Goal: Task Accomplishment & Management: Complete application form

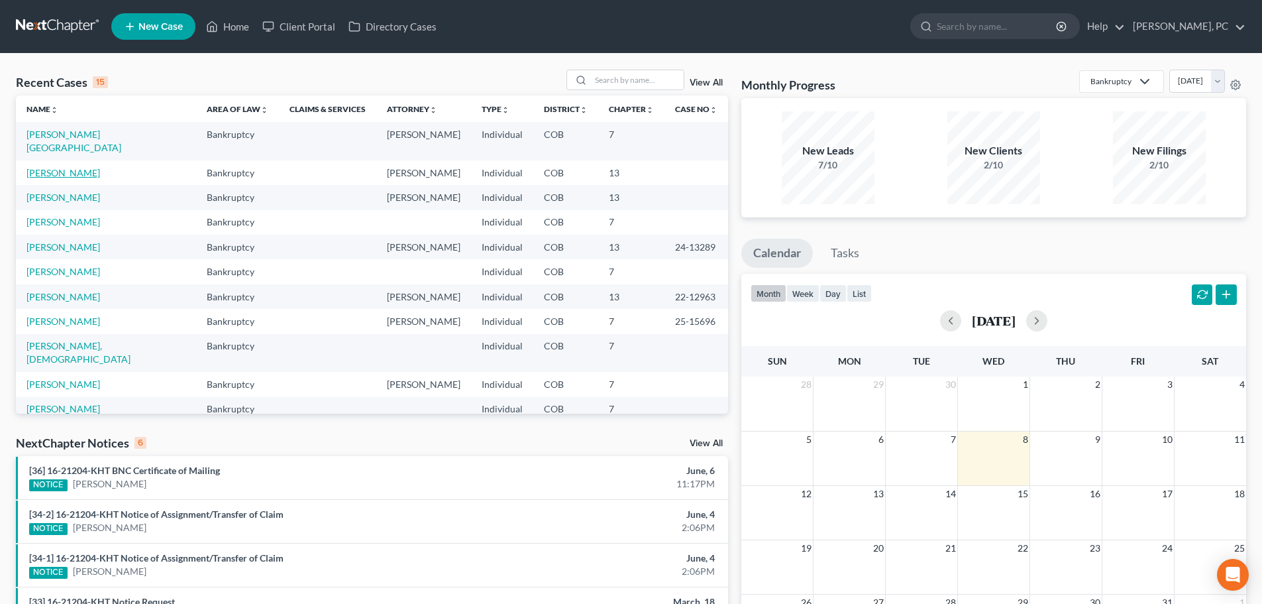
click at [44, 167] on link "[PERSON_NAME]" at bounding box center [63, 172] width 74 height 11
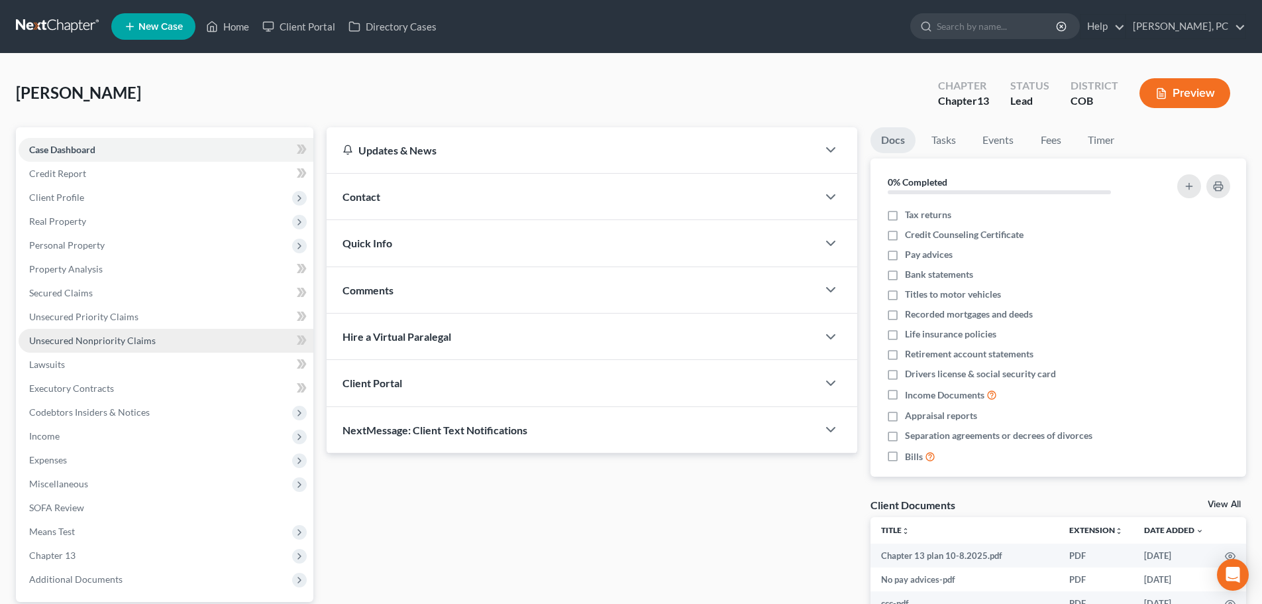
click at [103, 339] on span "Unsecured Nonpriority Claims" at bounding box center [92, 340] width 127 height 11
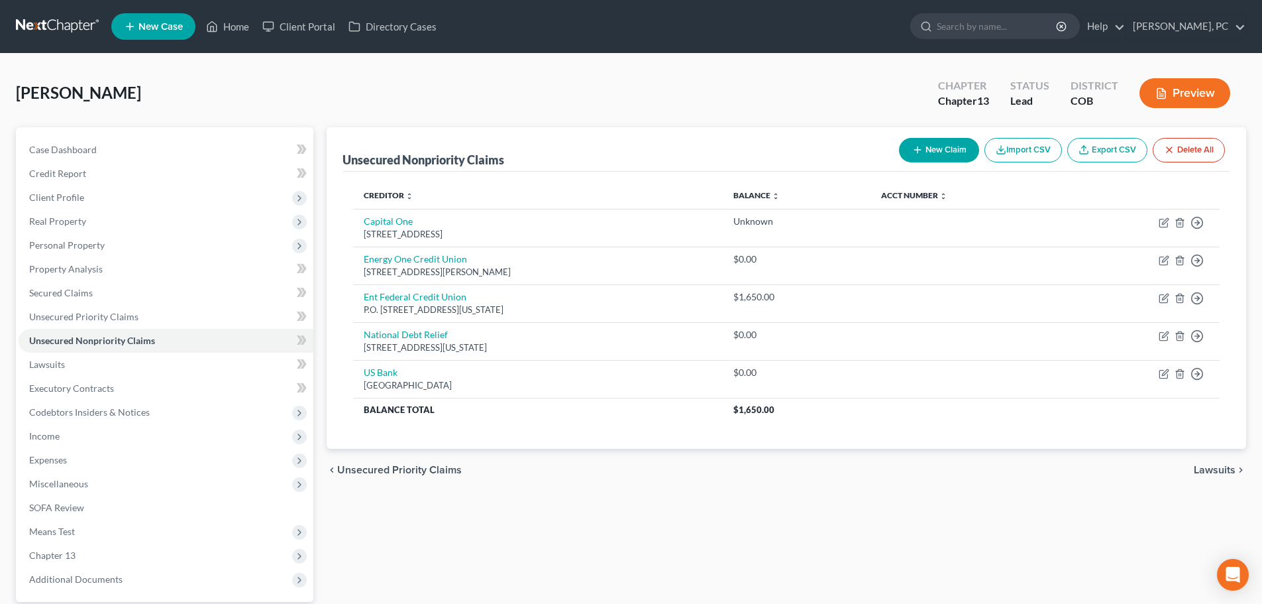
click at [720, 157] on div "Unsecured Nonpriority Claims New Claim Import CSV Export CSV Delete All" at bounding box center [787, 149] width 888 height 44
click at [76, 291] on span "Secured Claims" at bounding box center [61, 292] width 64 height 11
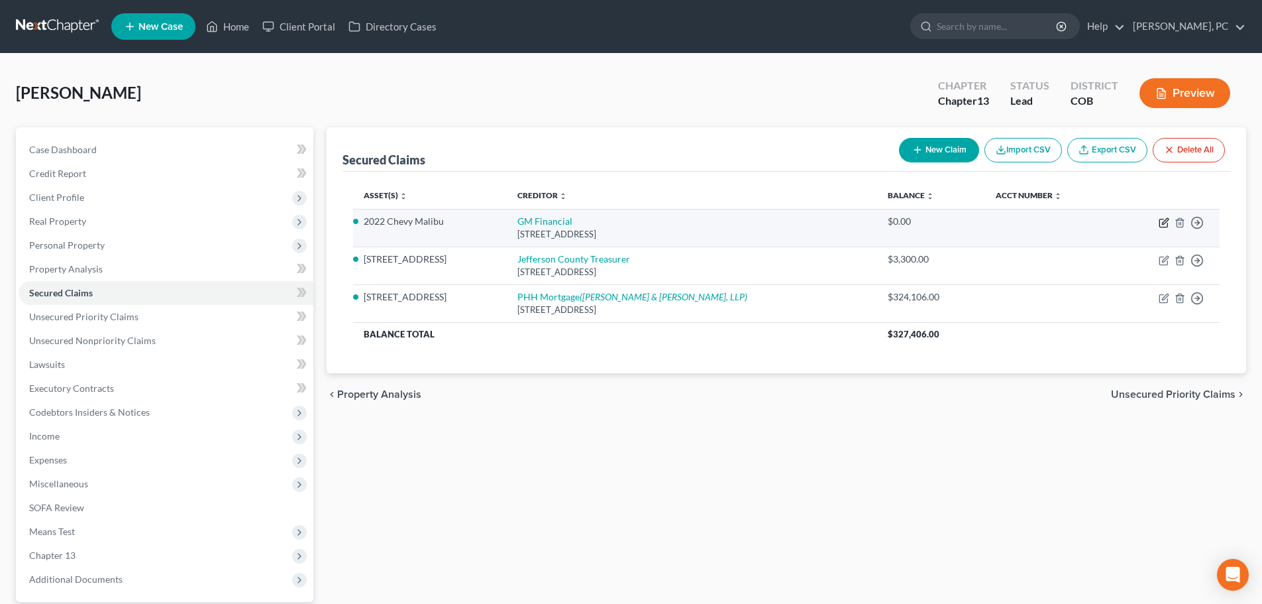
click at [1163, 225] on icon "button" at bounding box center [1164, 222] width 11 height 11
select select "45"
select select "2"
select select "4"
select select "0"
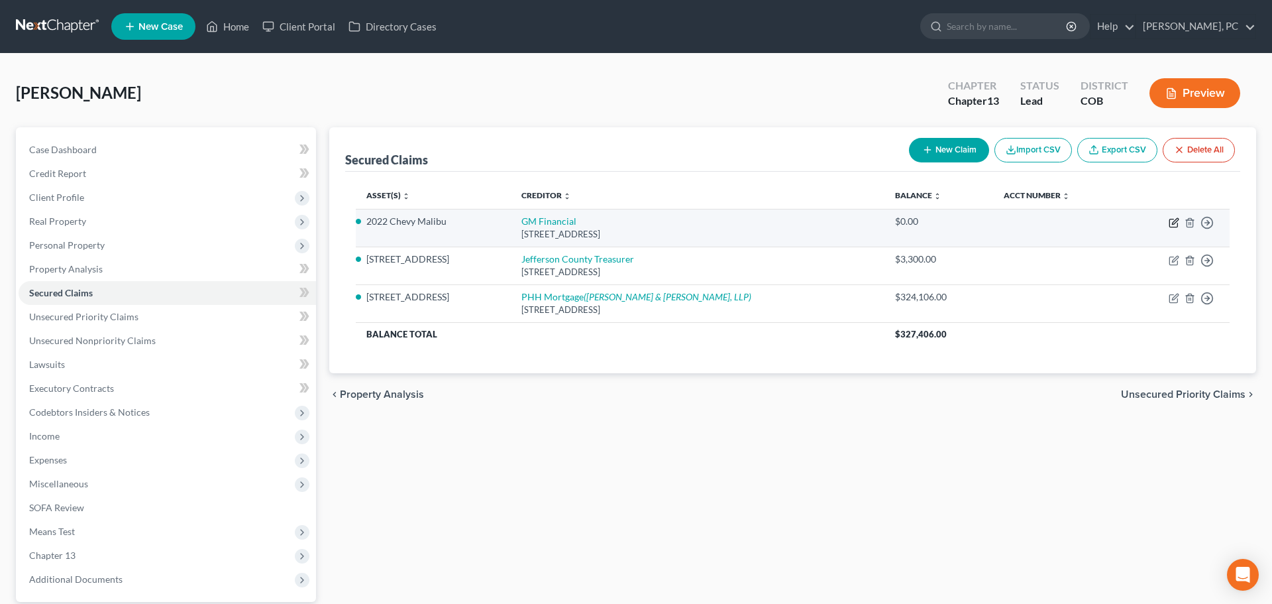
select select "0"
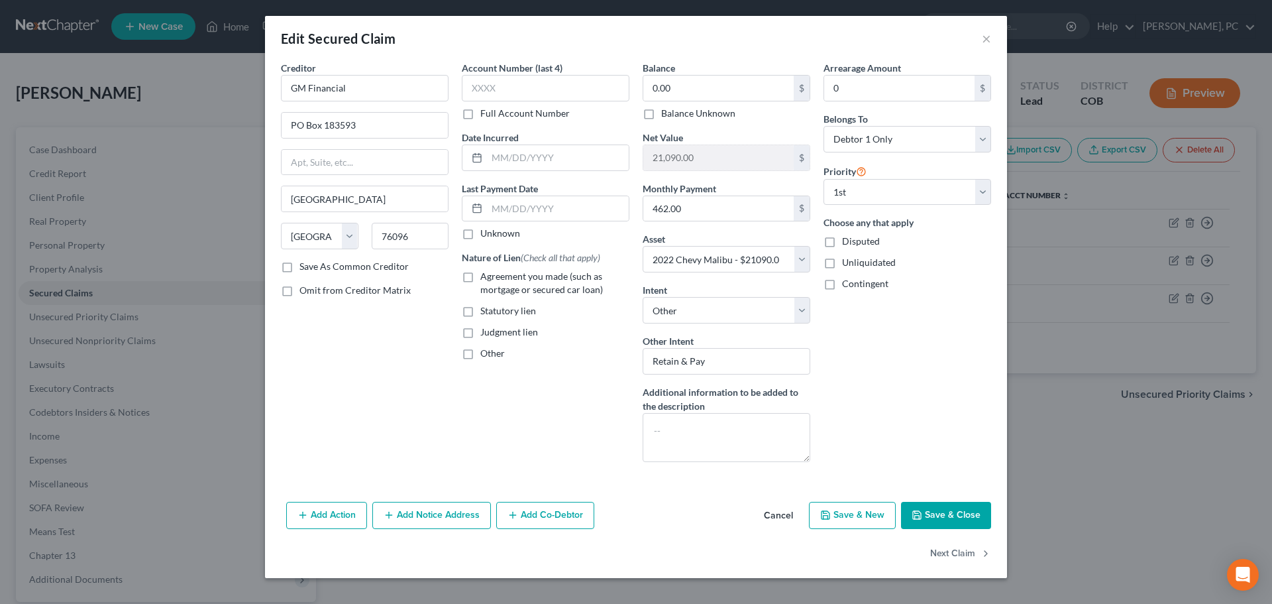
click at [480, 276] on label "Agreement you made (such as mortgage or secured car loan)" at bounding box center [554, 283] width 149 height 26
click at [486, 276] on input "Agreement you made (such as mortgage or secured car loan)" at bounding box center [490, 274] width 9 height 9
checkbox input "true"
click at [941, 507] on button "Save & Close" at bounding box center [946, 515] width 90 height 28
select select
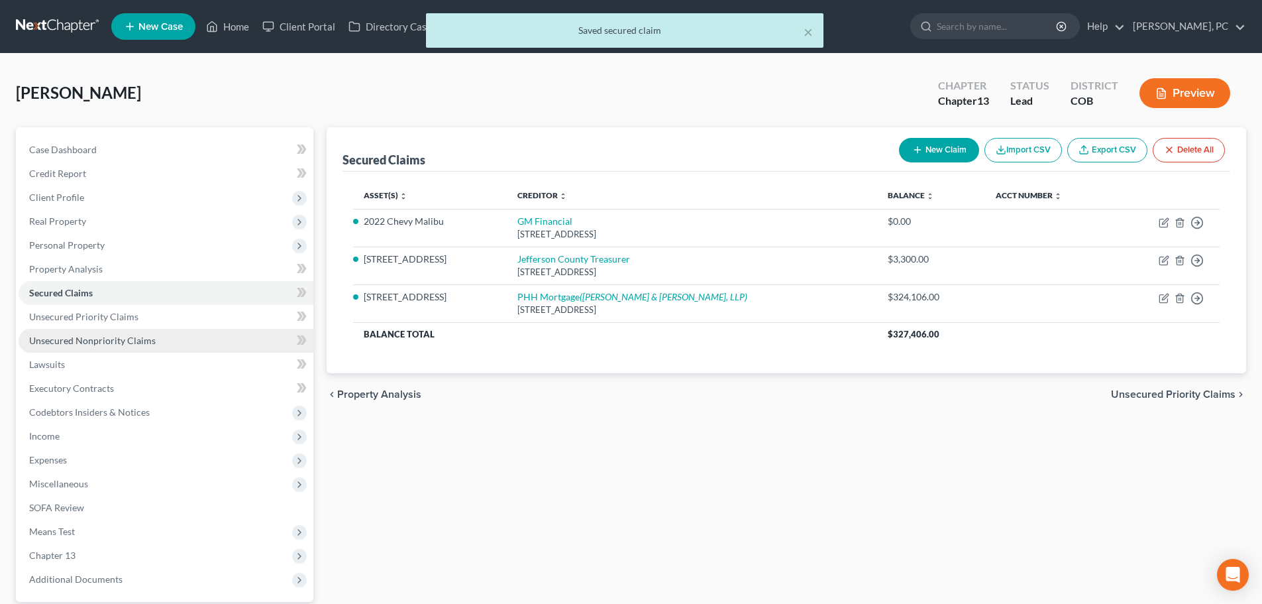
click at [100, 341] on span "Unsecured Nonpriority Claims" at bounding box center [92, 340] width 127 height 11
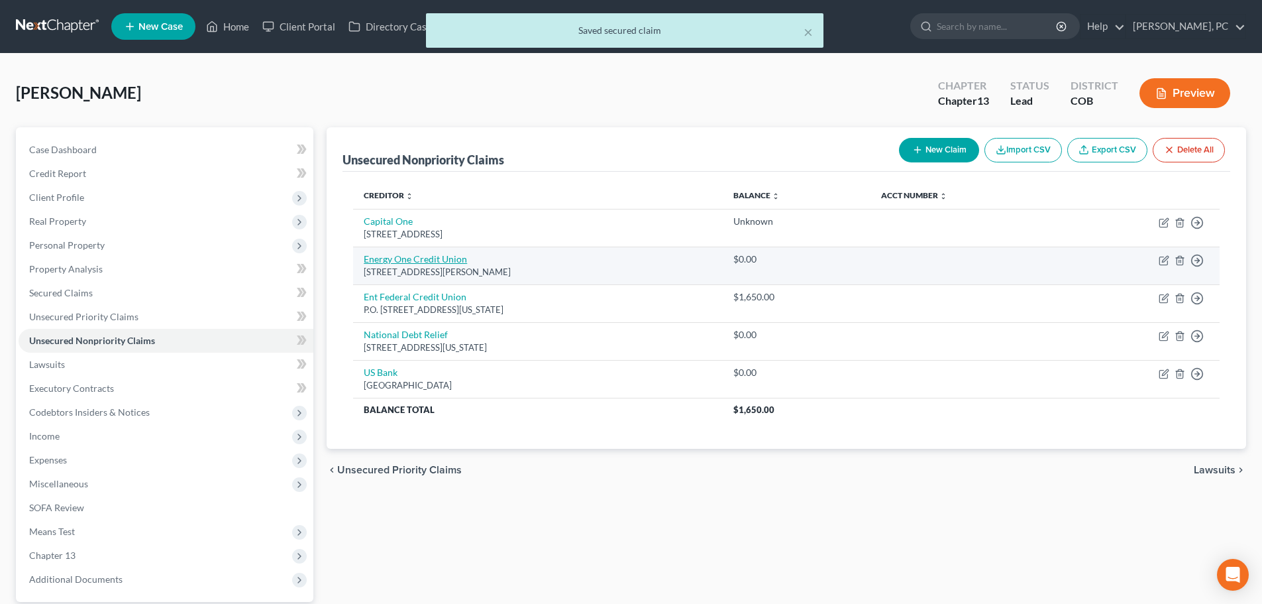
click at [438, 258] on link "Energy One Credit Union" at bounding box center [415, 258] width 103 height 11
select select "37"
select select "10"
select select "0"
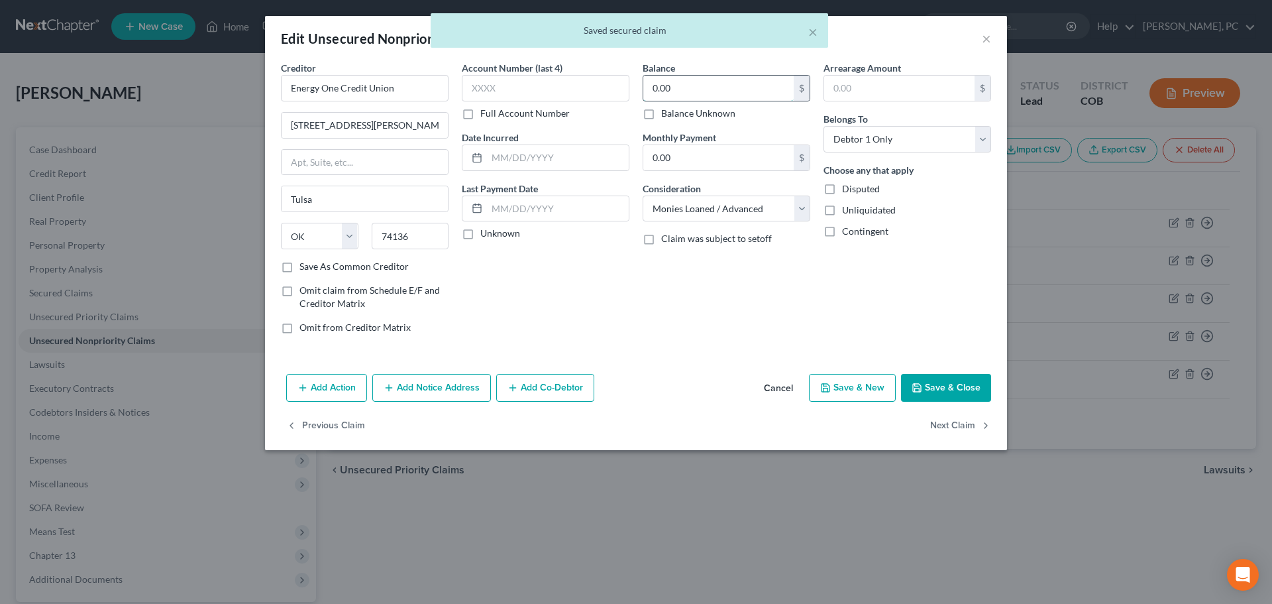
click at [698, 93] on input "0.00" at bounding box center [718, 88] width 150 height 25
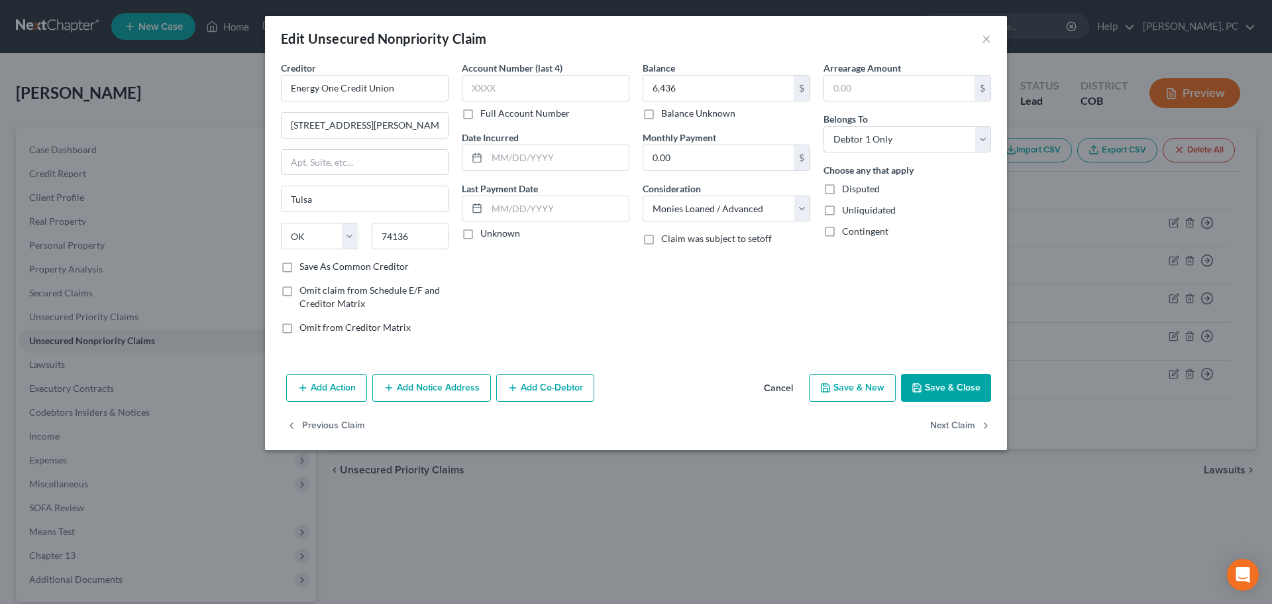
click at [971, 385] on button "Save & Close" at bounding box center [946, 388] width 90 height 28
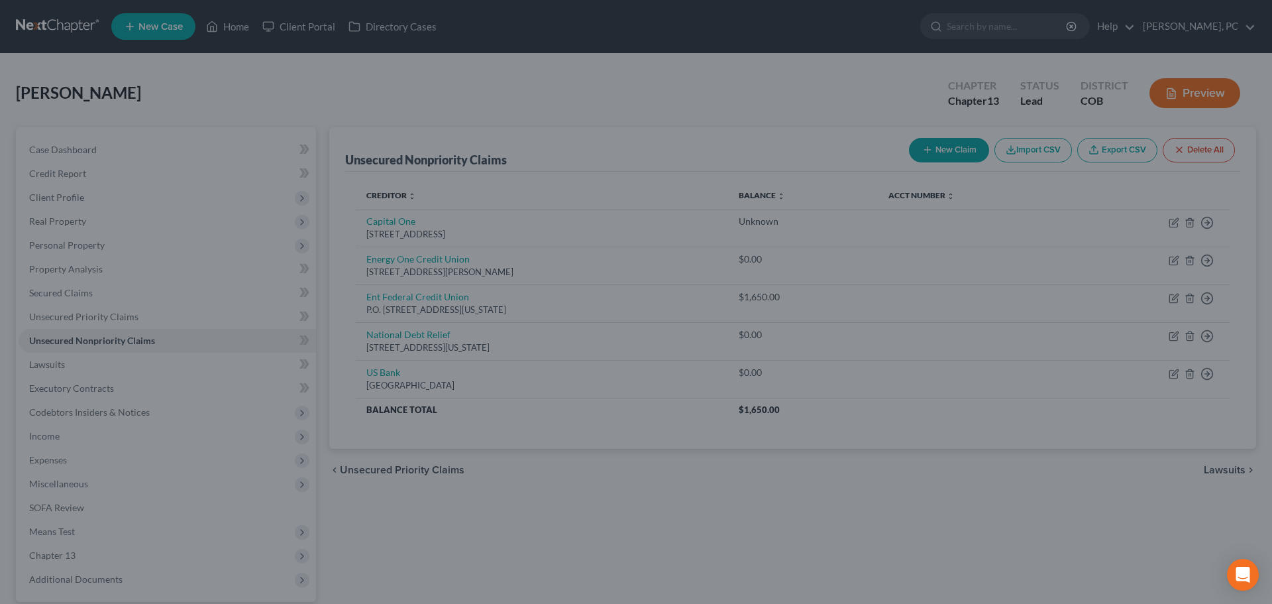
type input "6,436.00"
type input "0"
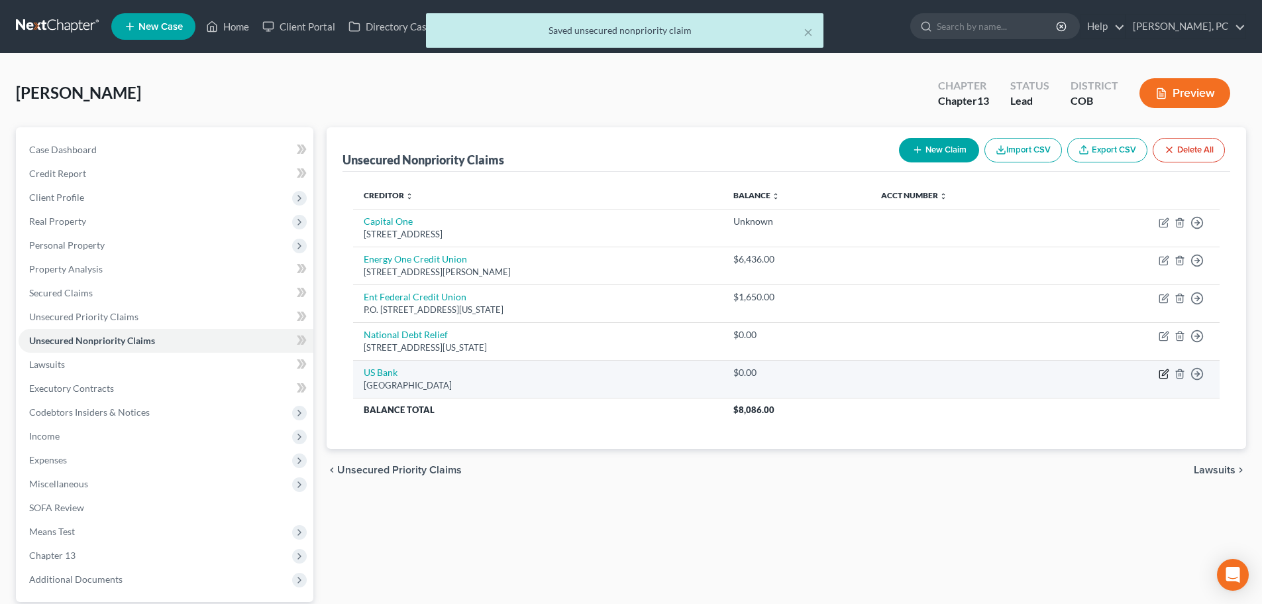
click at [1165, 375] on icon "button" at bounding box center [1164, 373] width 11 height 11
select select "26"
select select "2"
select select "0"
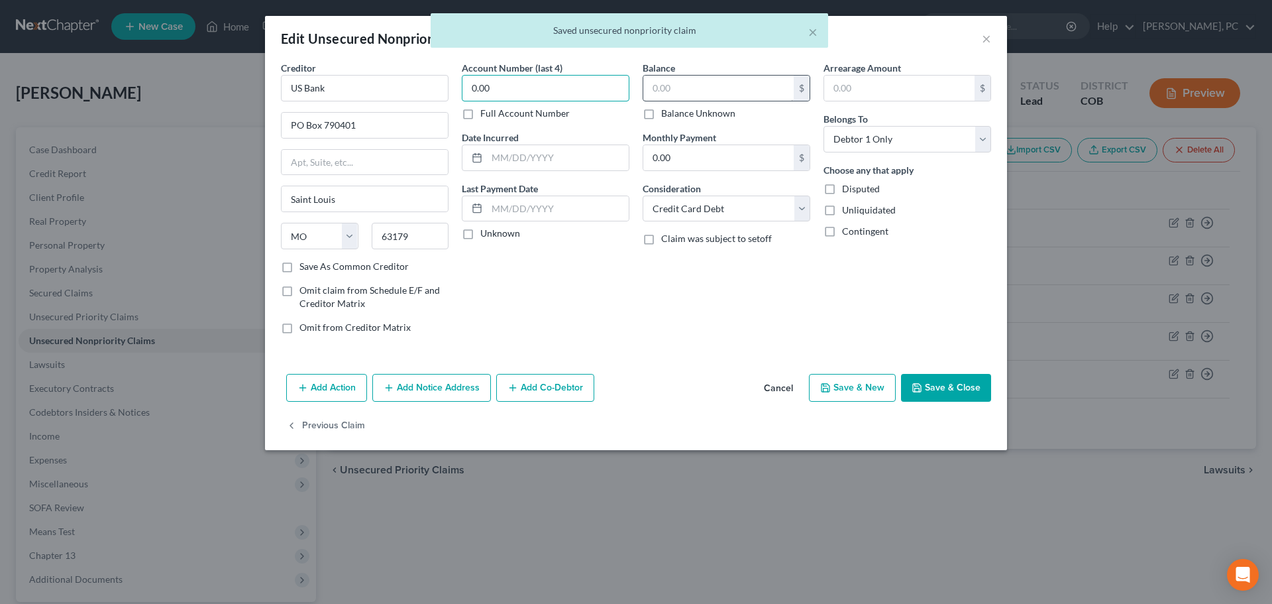
type input "0.00"
click at [690, 87] on input "text" at bounding box center [718, 88] width 150 height 25
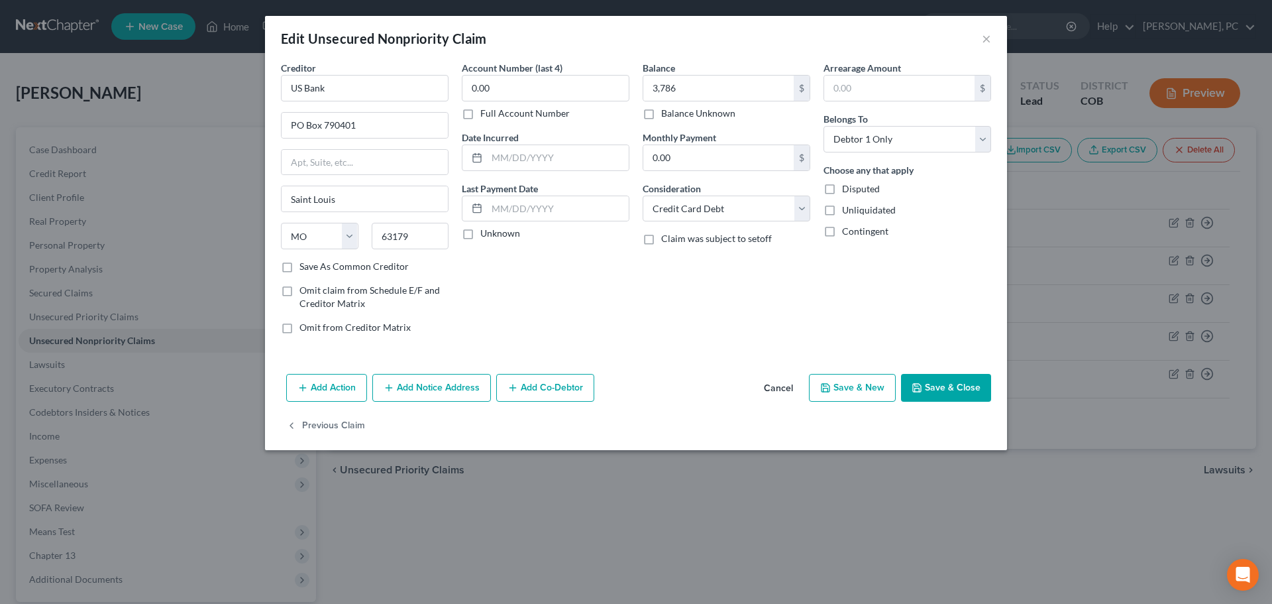
click at [949, 388] on button "Save & Close" at bounding box center [946, 388] width 90 height 28
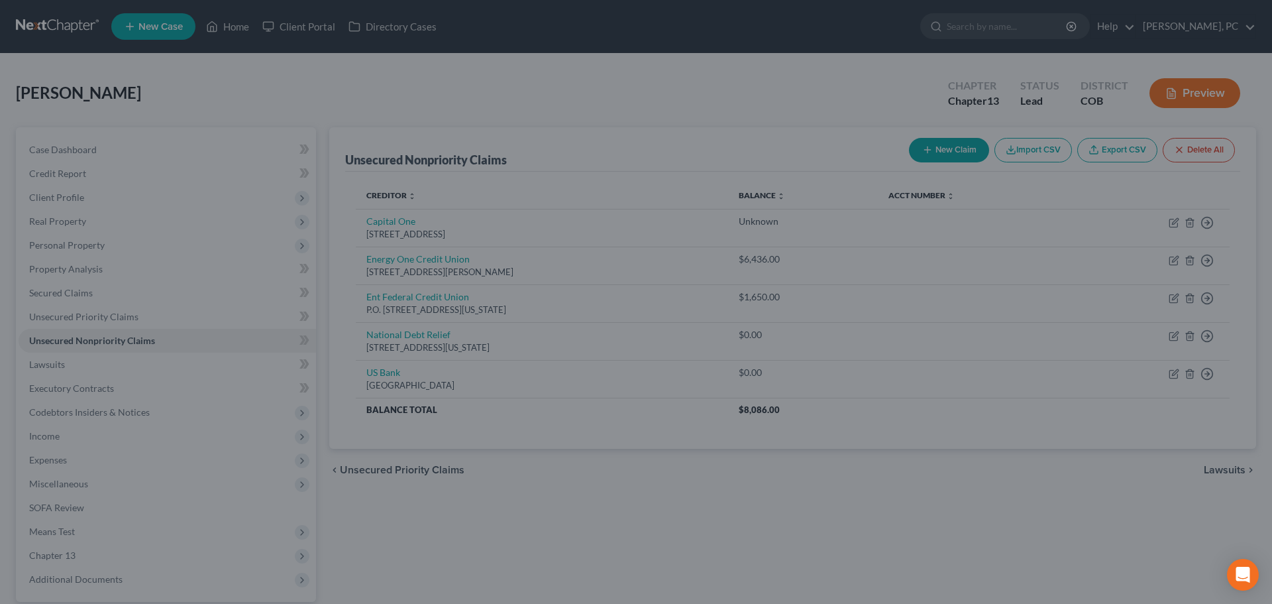
type input "3,786.00"
type input "0"
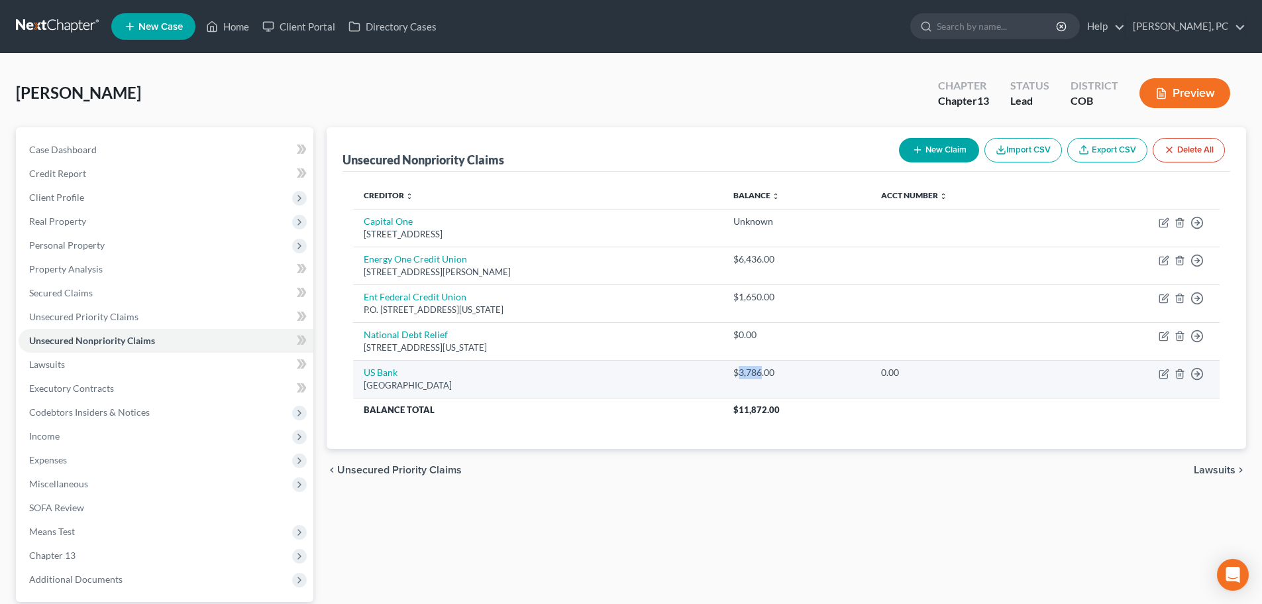
drag, startPoint x: 787, startPoint y: 372, endPoint x: 811, endPoint y: 374, distance: 23.9
click at [811, 374] on div "$3,786.00" at bounding box center [796, 372] width 127 height 13
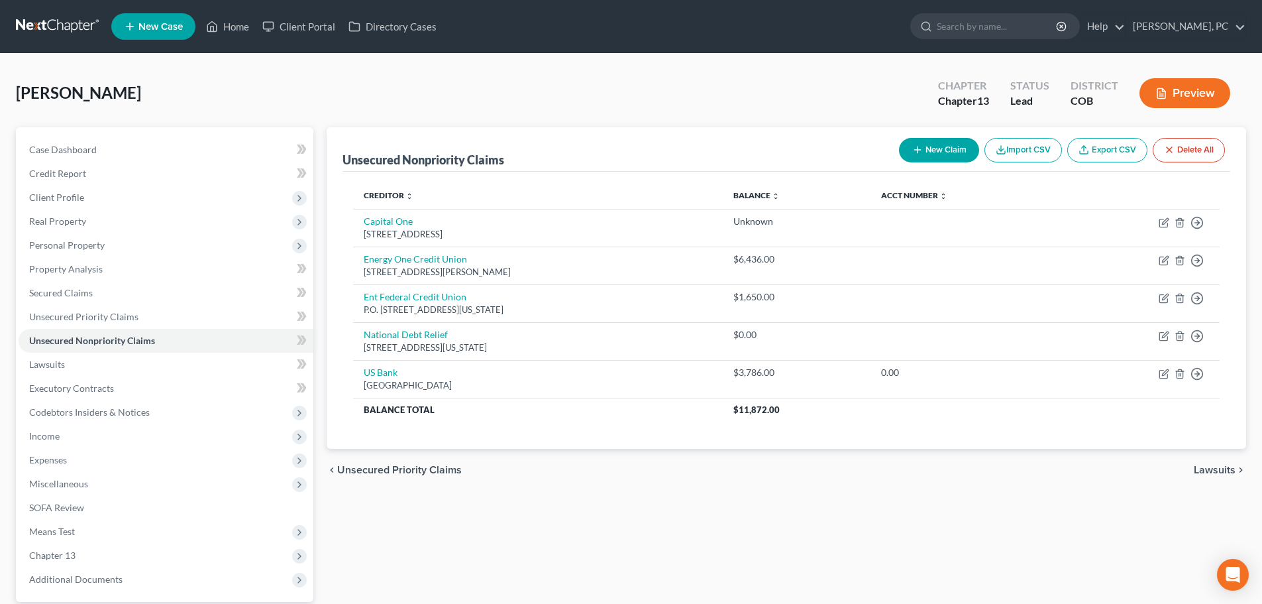
click at [776, 468] on div "chevron_left Unsecured Priority Claims Lawsuits chevron_right" at bounding box center [787, 469] width 920 height 42
click at [945, 156] on button "New Claim" at bounding box center [939, 150] width 80 height 25
select select "0"
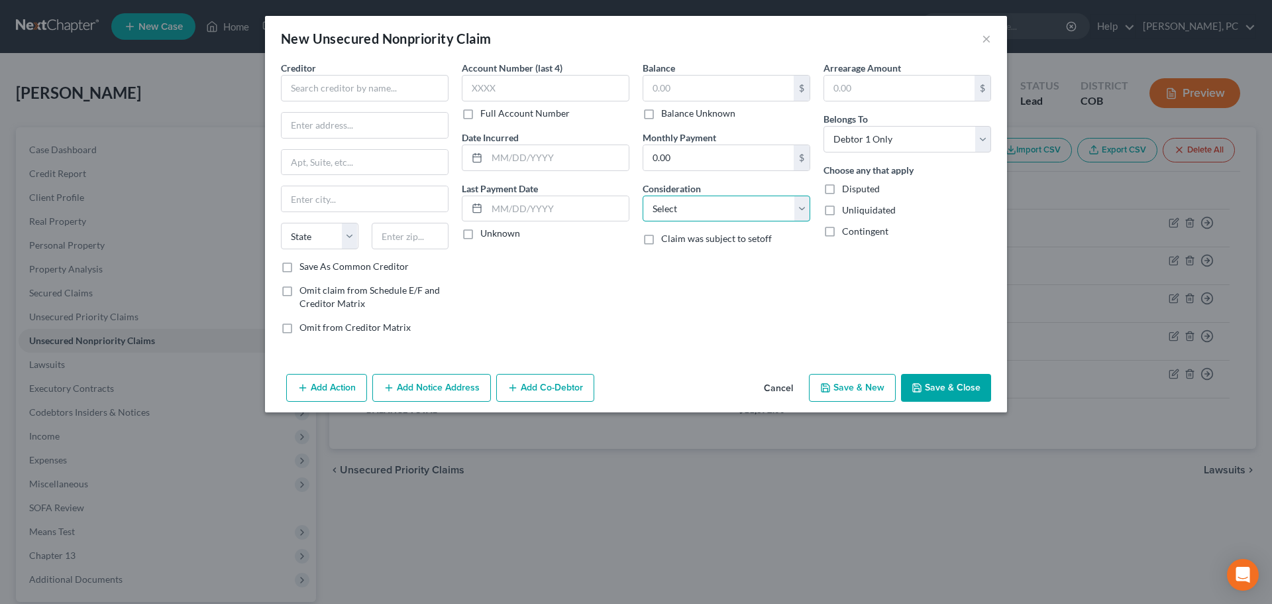
drag, startPoint x: 713, startPoint y: 206, endPoint x: 708, endPoint y: 213, distance: 9.0
click at [713, 206] on select "Select Cable / Satellite Services Collection Agency Credit Card Debt Debt Couns…" at bounding box center [727, 208] width 168 height 26
select select "2"
click at [643, 195] on select "Select Cable / Satellite Services Collection Agency Credit Card Debt Debt Couns…" at bounding box center [727, 208] width 168 height 26
click at [671, 89] on input "text" at bounding box center [718, 88] width 150 height 25
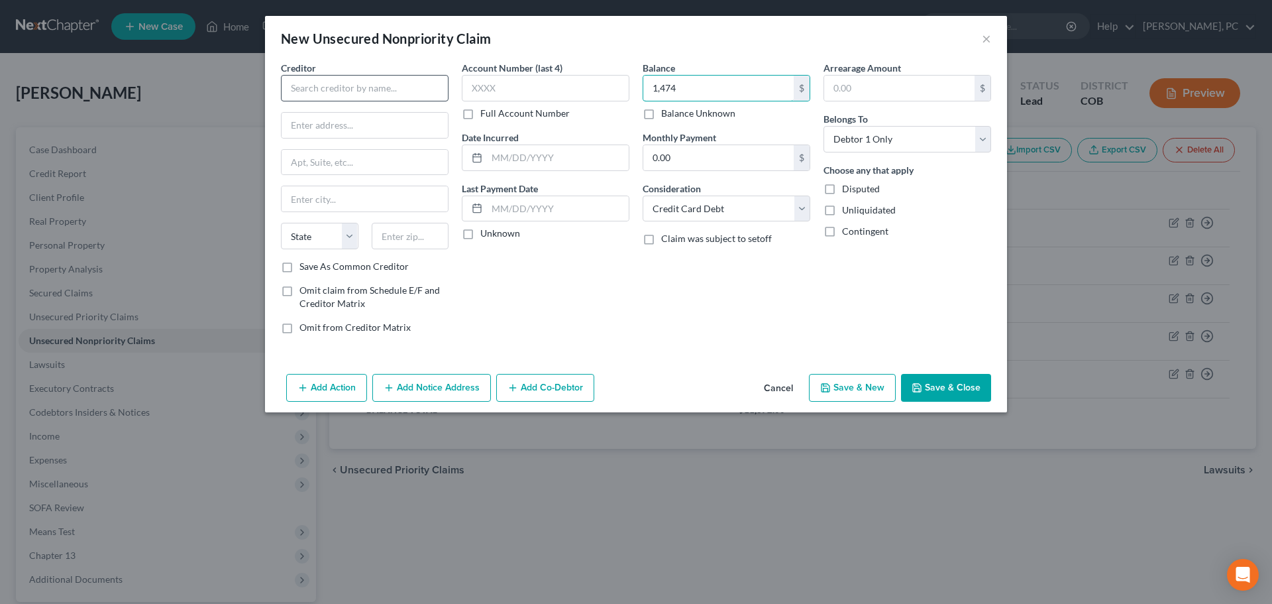
type input "1,474"
click at [404, 90] on input "text" at bounding box center [365, 88] width 168 height 26
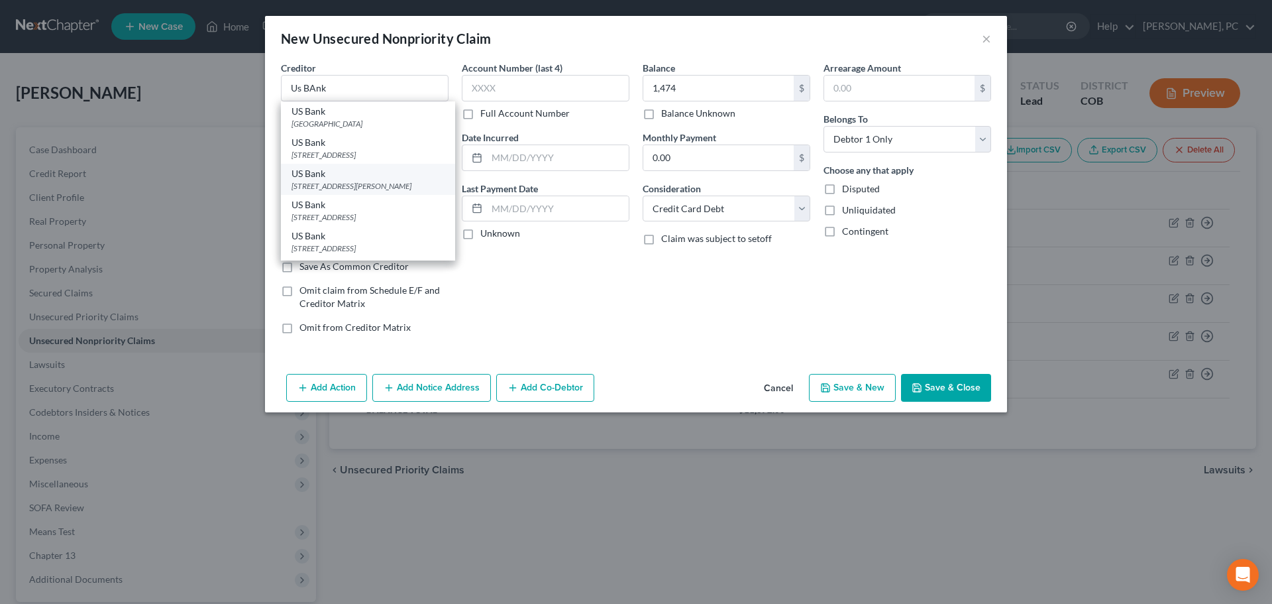
click at [358, 182] on div "[STREET_ADDRESS][PERSON_NAME]" at bounding box center [367, 185] width 153 height 11
type input "US Bank"
type input "PO Box 108"
type input "[GEOGRAPHIC_DATA][PERSON_NAME]"
select select "26"
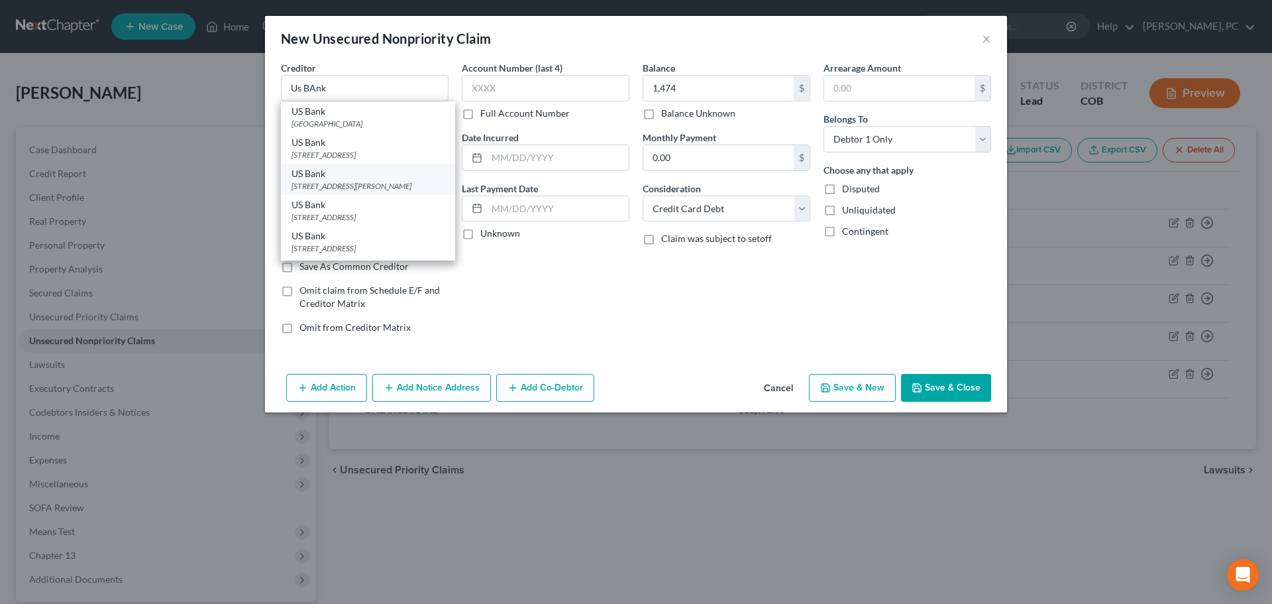
type input "63166"
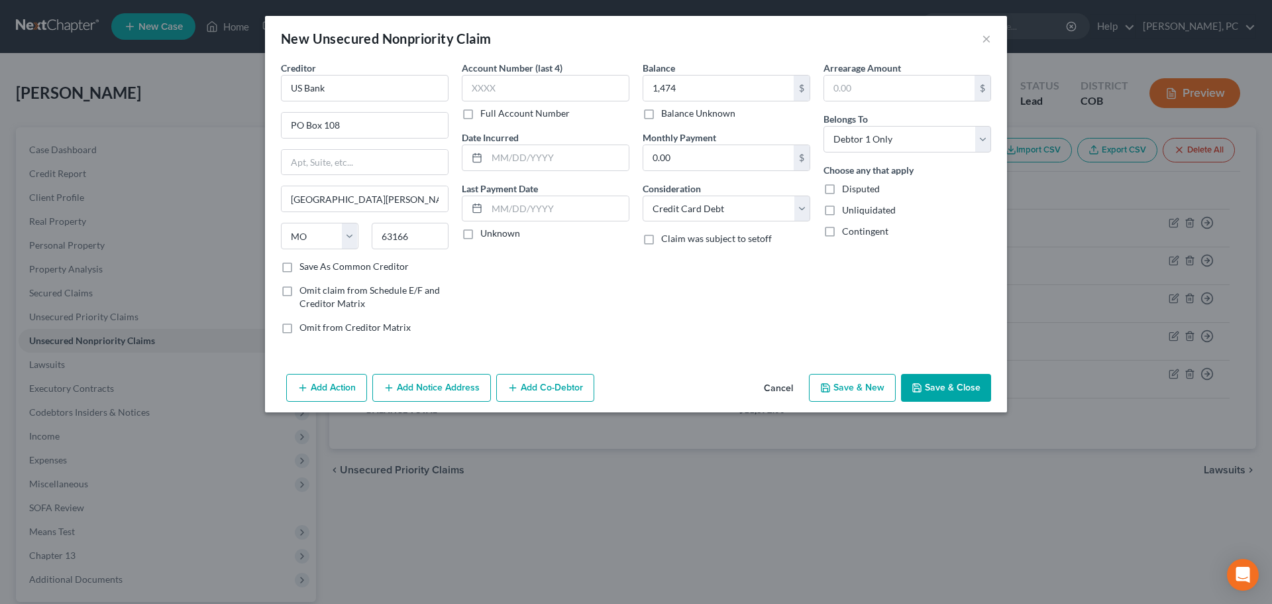
click at [927, 380] on button "Save & Close" at bounding box center [946, 388] width 90 height 28
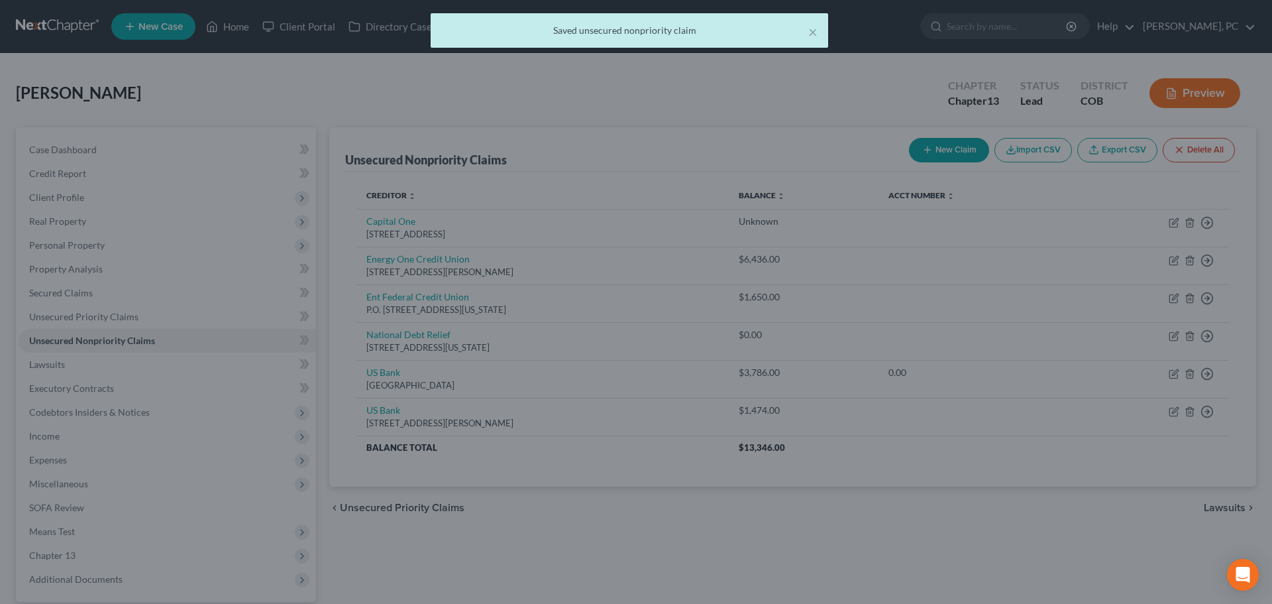
type input "1,474.00"
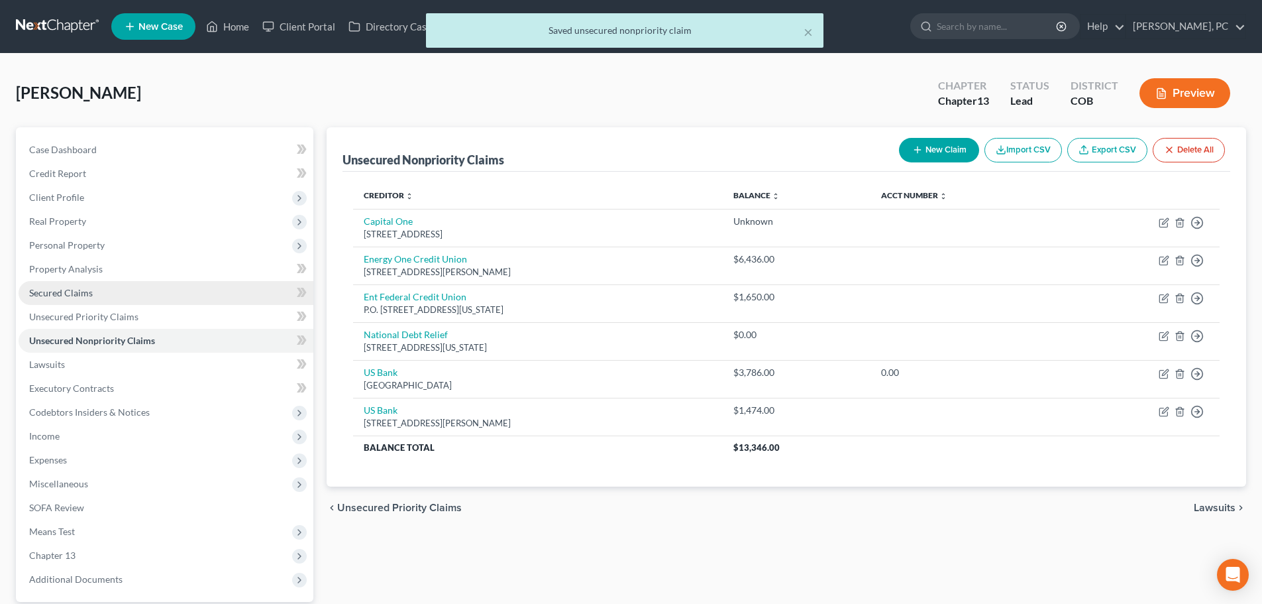
drag, startPoint x: 69, startPoint y: 290, endPoint x: 188, endPoint y: 284, distance: 119.4
click at [69, 290] on span "Secured Claims" at bounding box center [61, 292] width 64 height 11
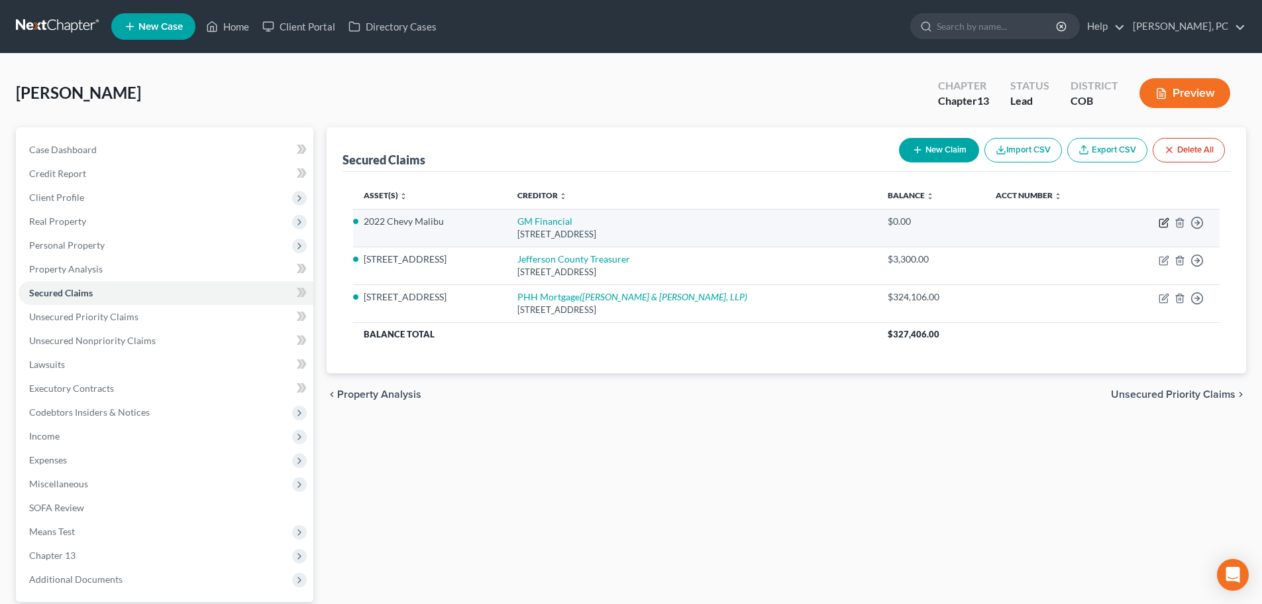
click at [1160, 222] on icon "button" at bounding box center [1163, 223] width 8 height 8
select select "45"
select select "2"
select select "4"
select select "0"
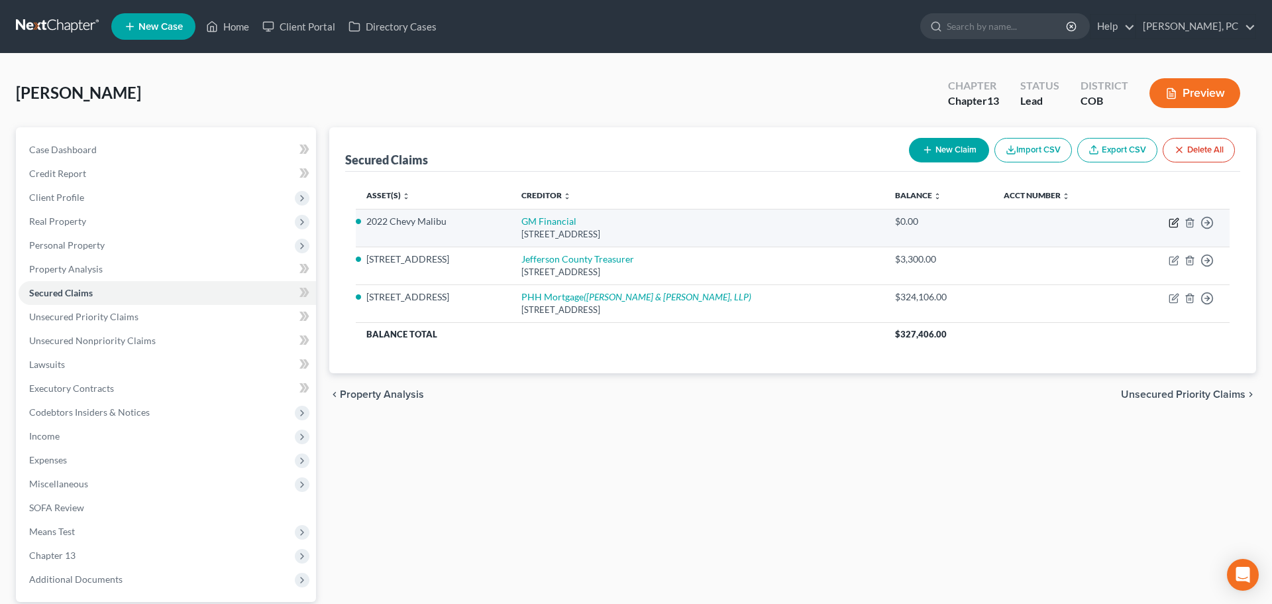
select select "0"
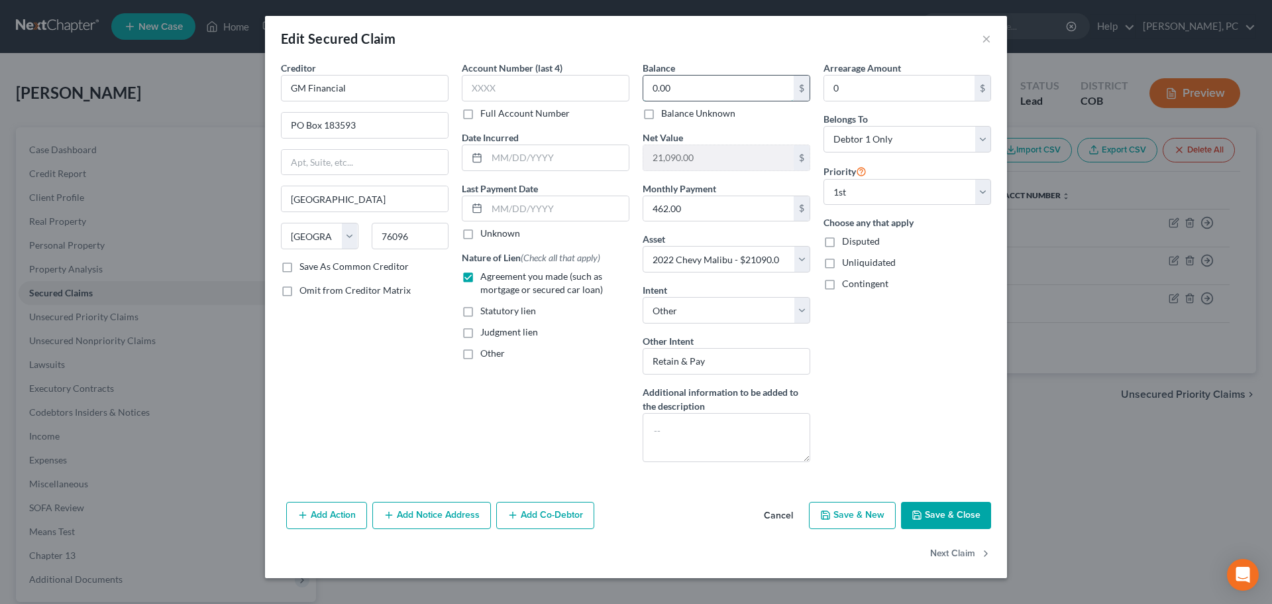
click at [687, 91] on input "0.00" at bounding box center [718, 88] width 150 height 25
type input "16,440"
click at [937, 512] on button "Save & Close" at bounding box center [946, 515] width 90 height 28
select select
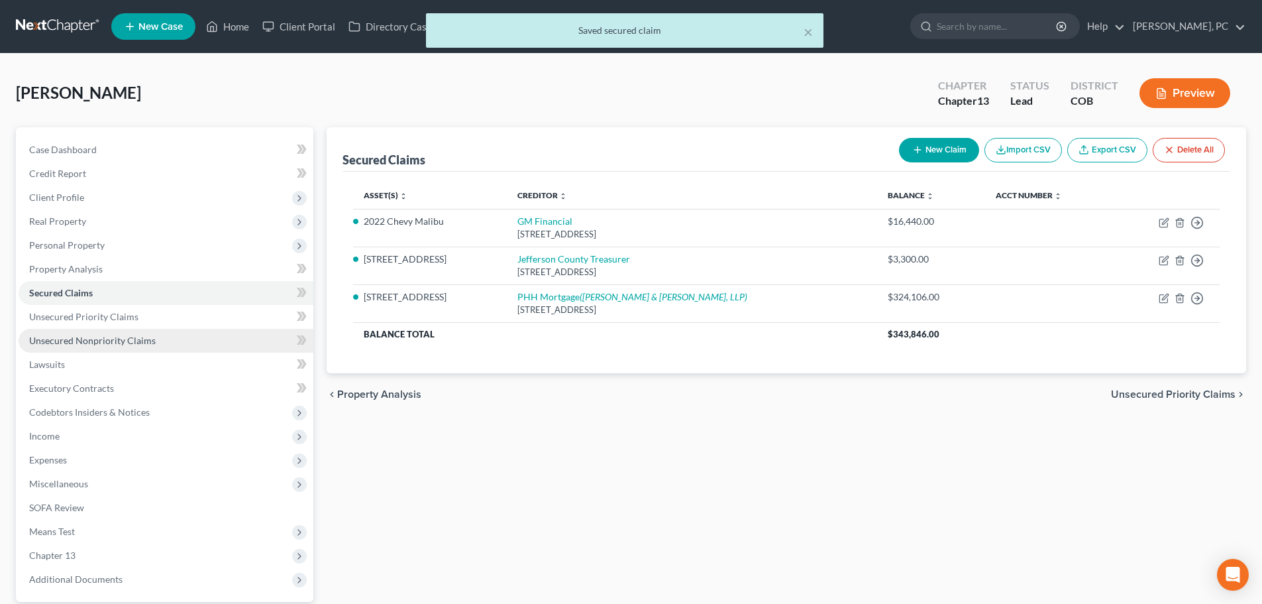
click at [145, 338] on span "Unsecured Nonpriority Claims" at bounding box center [92, 340] width 127 height 11
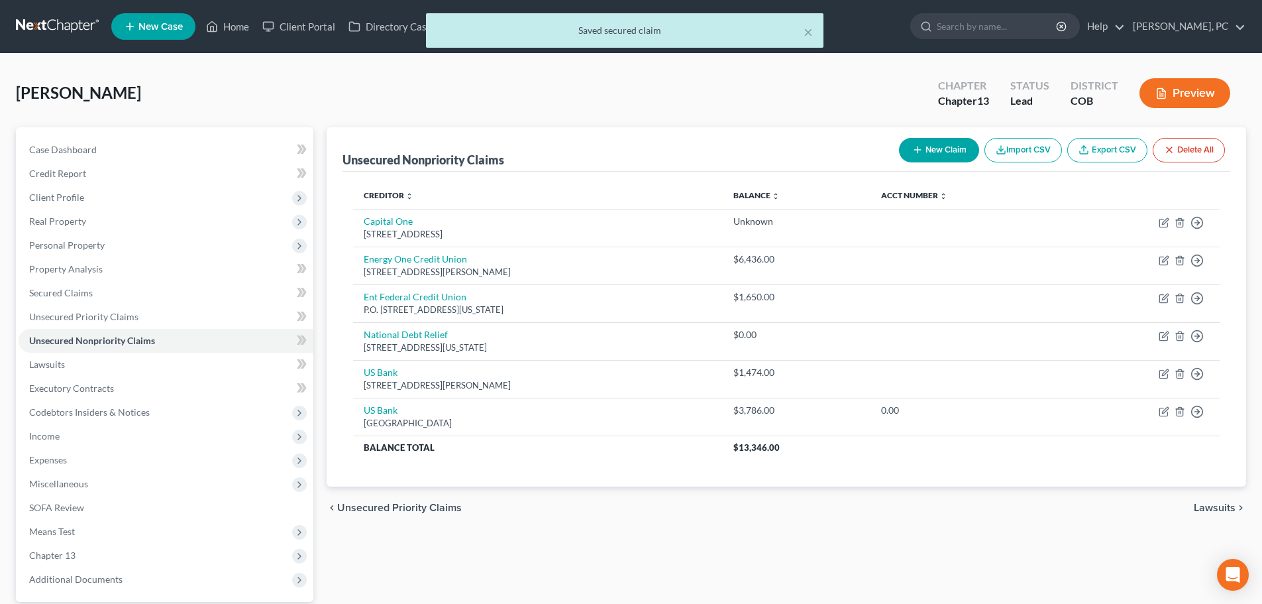
click at [940, 156] on button "New Claim" at bounding box center [939, 150] width 80 height 25
select select "0"
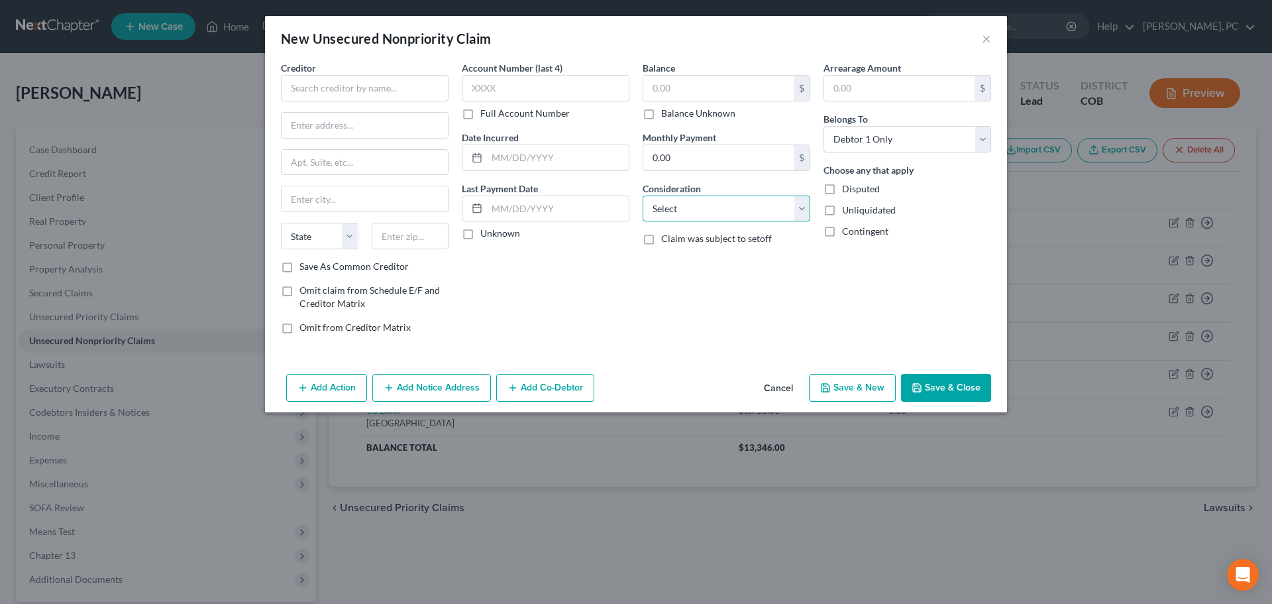
click at [698, 216] on select "Select Cable / Satellite Services Collection Agency Credit Card Debt Debt Couns…" at bounding box center [727, 208] width 168 height 26
select select "10"
click at [643, 195] on select "Select Cable / Satellite Services Collection Agency Credit Card Debt Debt Couns…" at bounding box center [727, 208] width 168 height 26
click at [684, 101] on div "$" at bounding box center [727, 88] width 168 height 26
click at [684, 93] on input "text" at bounding box center [718, 88] width 150 height 25
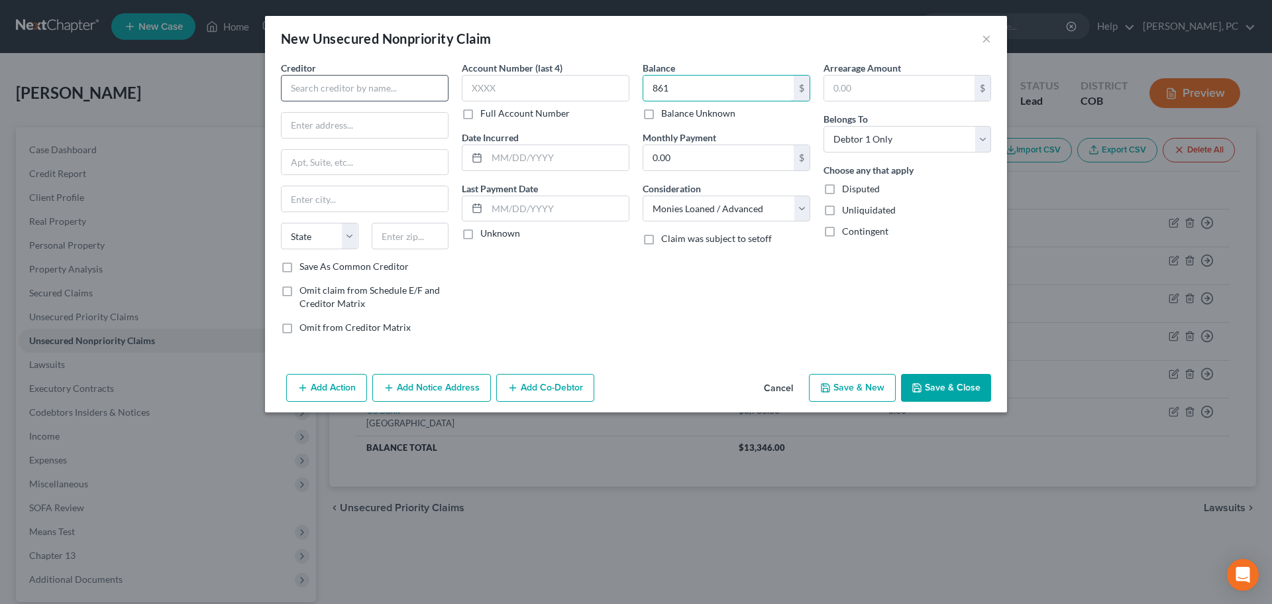
type input "861"
click at [391, 81] on input "text" at bounding box center [365, 88] width 168 height 26
drag, startPoint x: 350, startPoint y: 89, endPoint x: 245, endPoint y: 89, distance: 105.3
click at [245, 89] on div "New Unsecured Nonpriority Claim × Creditor * Lenbumo State [US_STATE] AK AR AZ …" at bounding box center [636, 302] width 1272 height 604
click at [304, 88] on input "Lenbumo" at bounding box center [365, 88] width 168 height 26
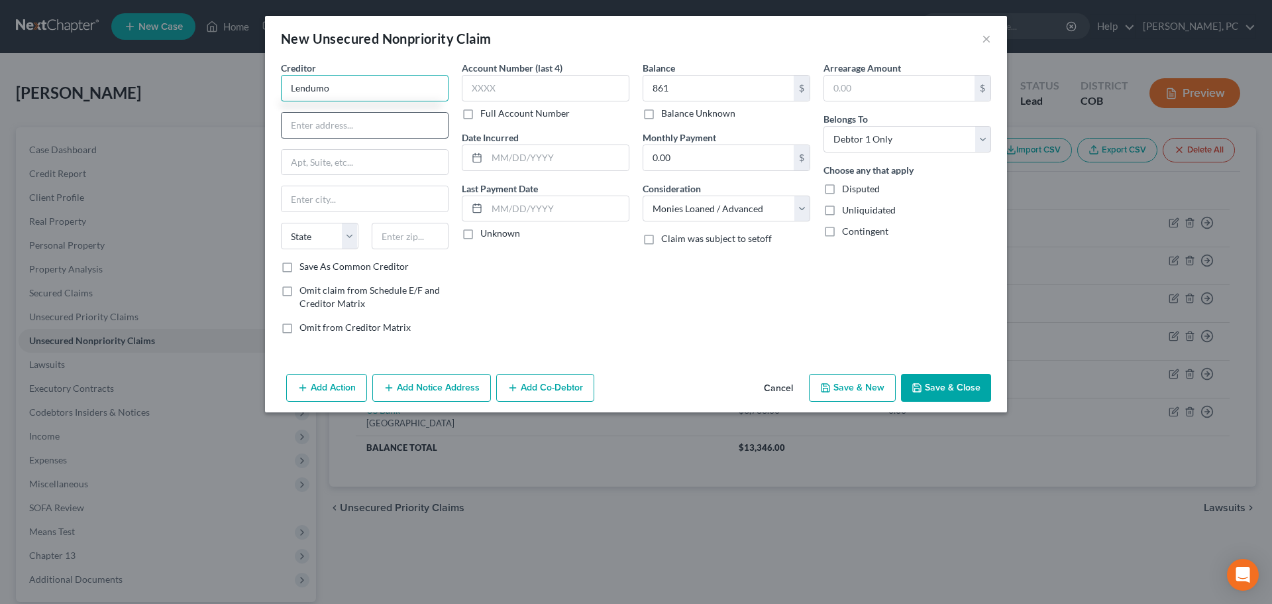
type input "Lendumo"
click at [372, 137] on input "text" at bounding box center [365, 125] width 166 height 25
click at [354, 127] on input "text" at bounding box center [365, 125] width 166 height 25
paste input "PO BOX 542"
click at [311, 121] on input "PO BOX 542" at bounding box center [365, 125] width 166 height 25
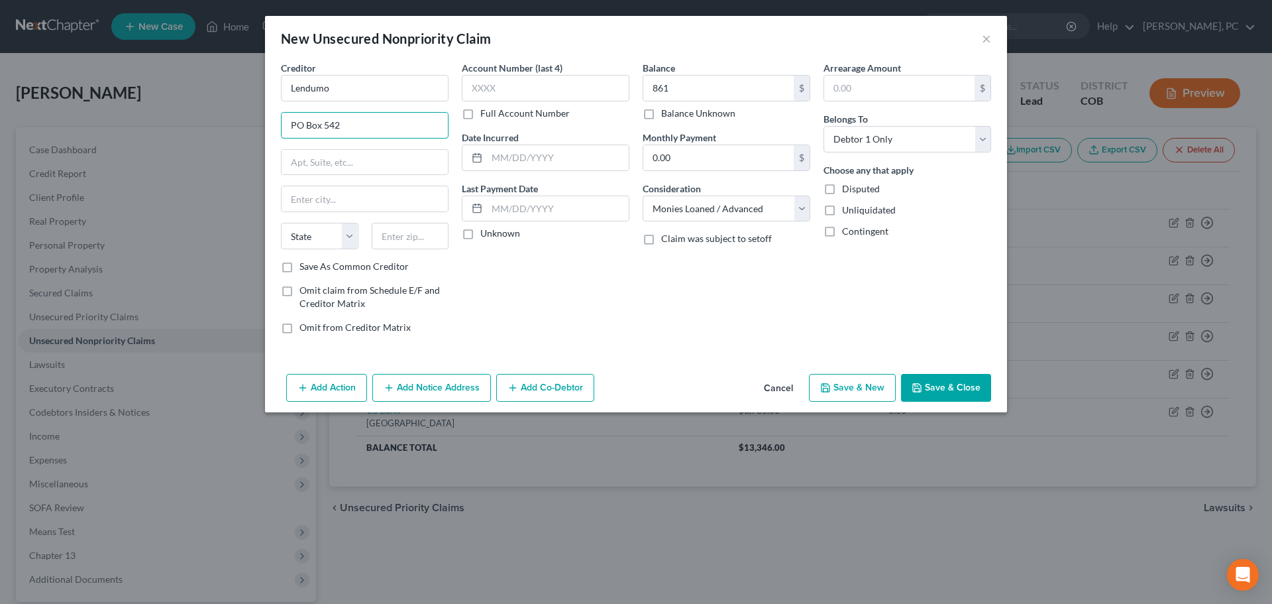
type input "PO Box 542"
click at [431, 222] on div "Creditor * Lendumo PO Box [GEOGRAPHIC_DATA][US_STATE] AZ CA CO CT DE DC [GEOGRA…" at bounding box center [365, 160] width 168 height 199
click at [426, 231] on input "text" at bounding box center [411, 236] width 78 height 26
paste input "54538"
type input "54538"
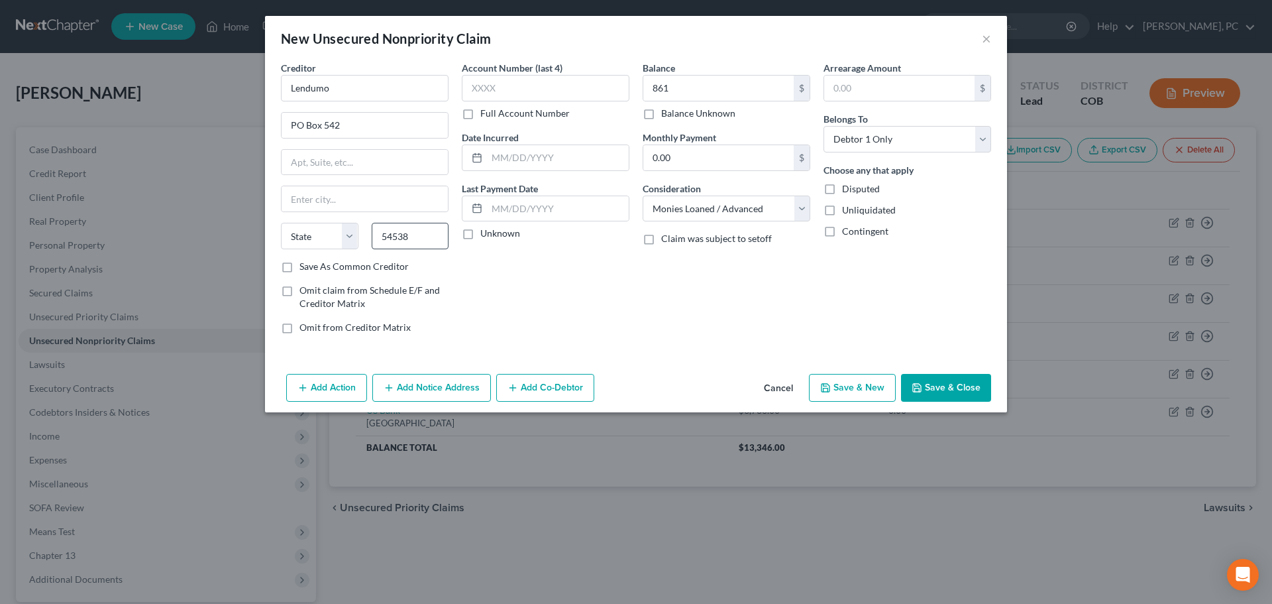
type input "Lac Du Flambeau"
select select "52"
click at [299, 264] on label "Save As Common Creditor" at bounding box center [353, 266] width 109 height 13
click at [305, 264] on input "Save As Common Creditor" at bounding box center [309, 264] width 9 height 9
click at [957, 387] on button "Save & Close" at bounding box center [946, 388] width 90 height 28
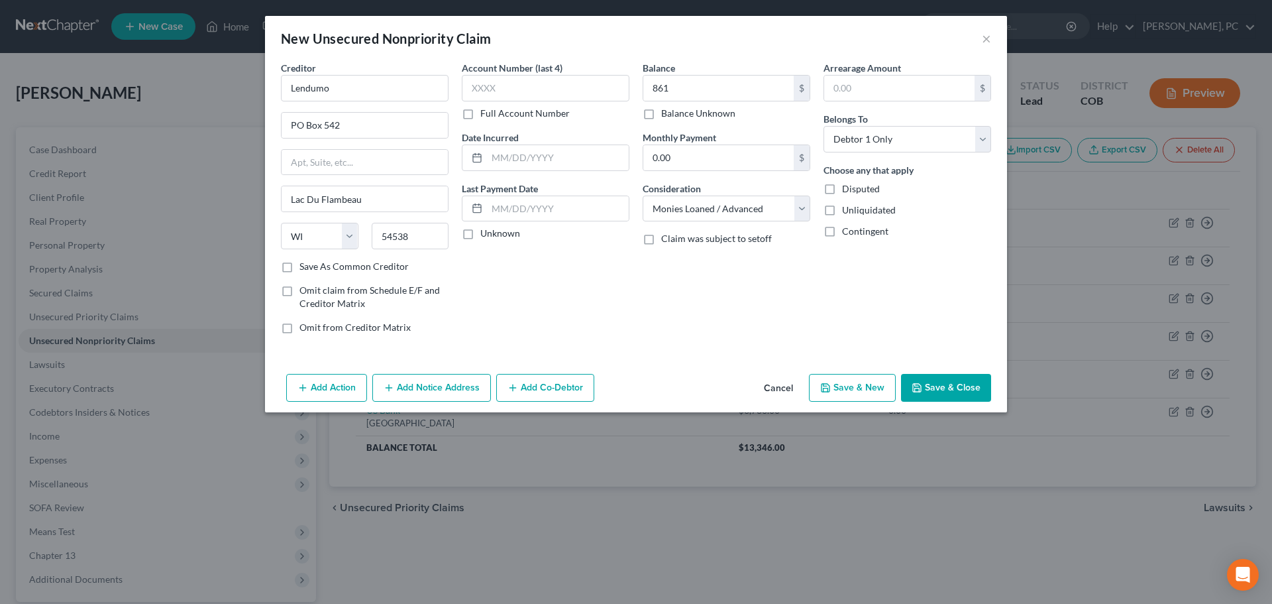
checkbox input "false"
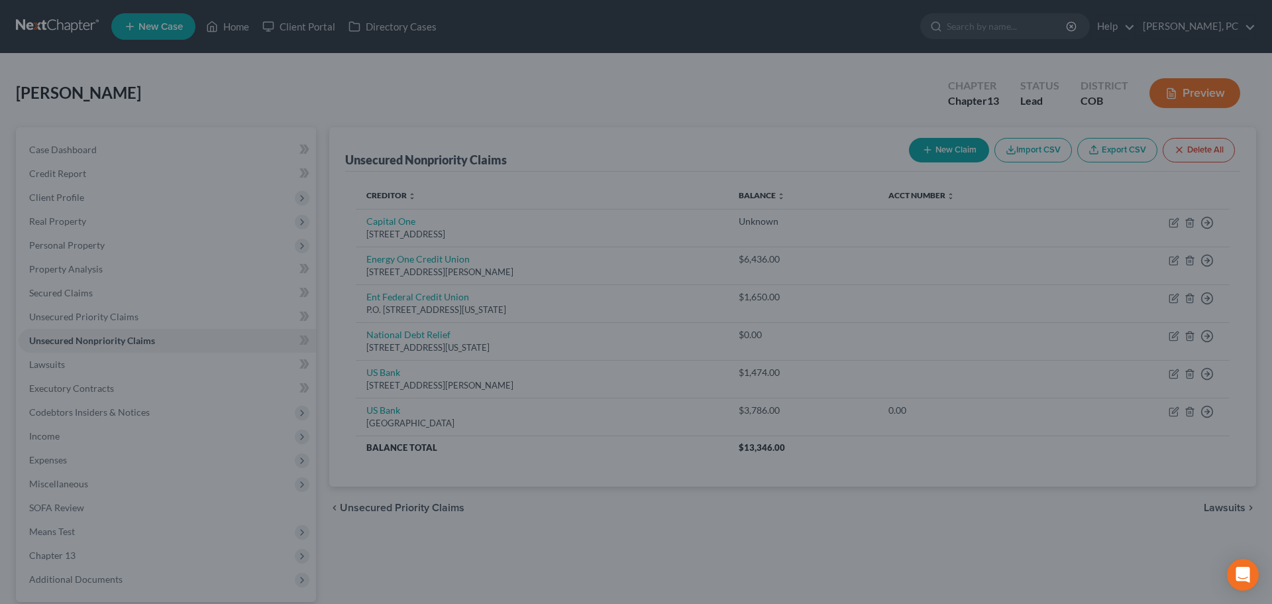
type input "861.00"
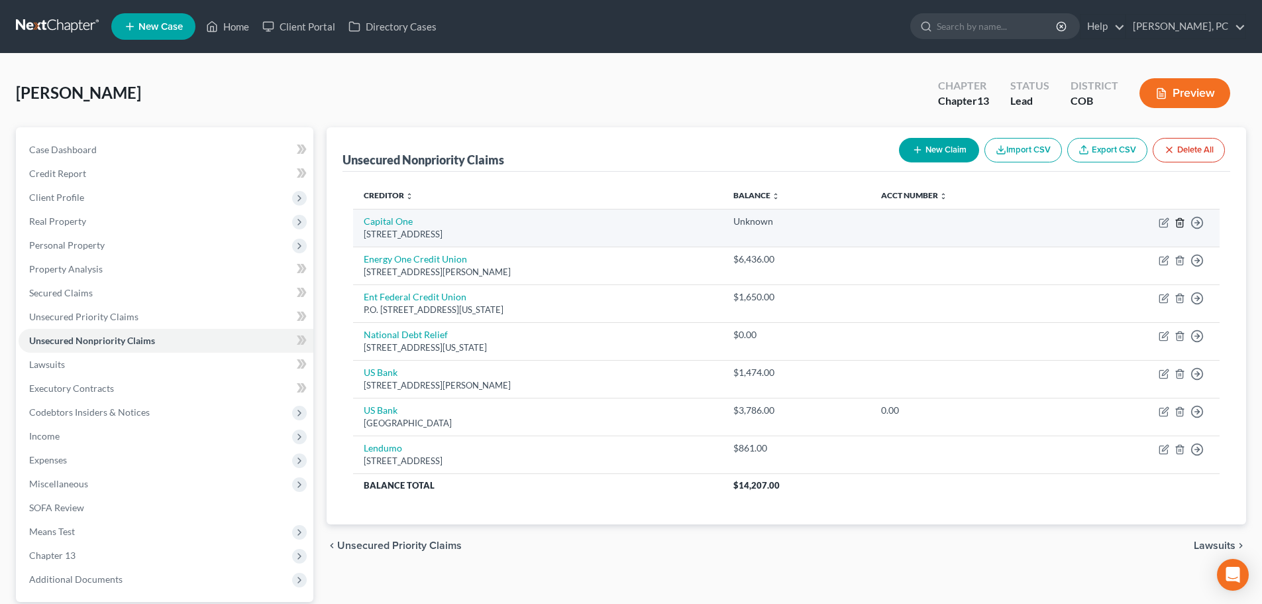
click at [1178, 221] on icon "button" at bounding box center [1180, 222] width 11 height 11
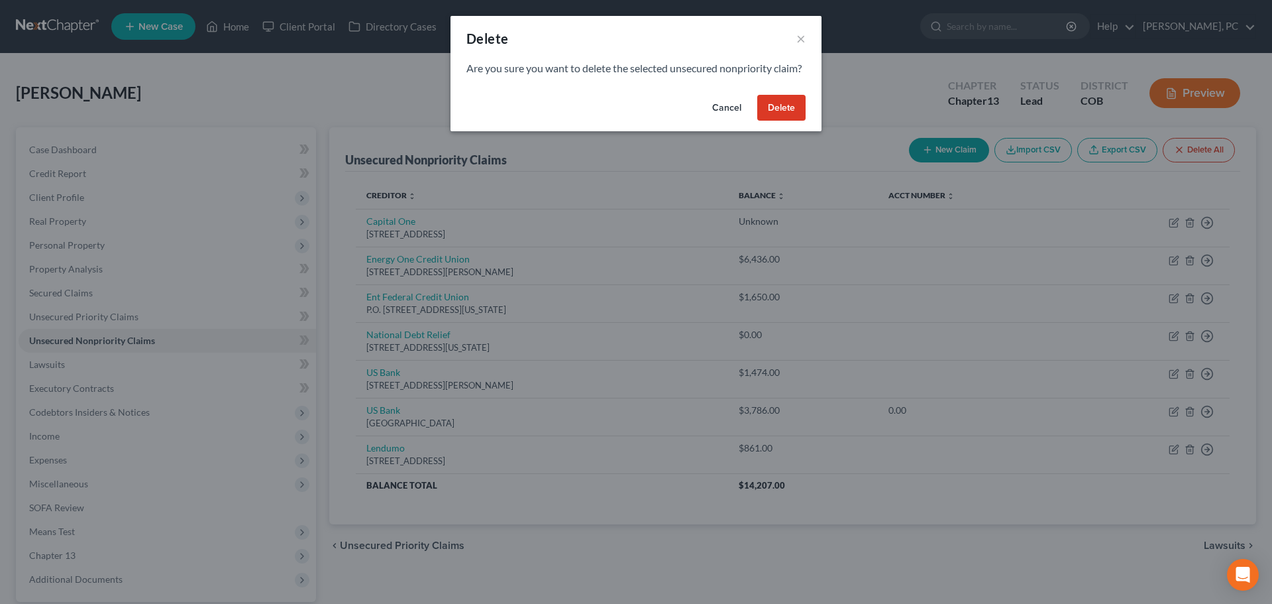
click at [795, 121] on button "Delete" at bounding box center [781, 108] width 48 height 26
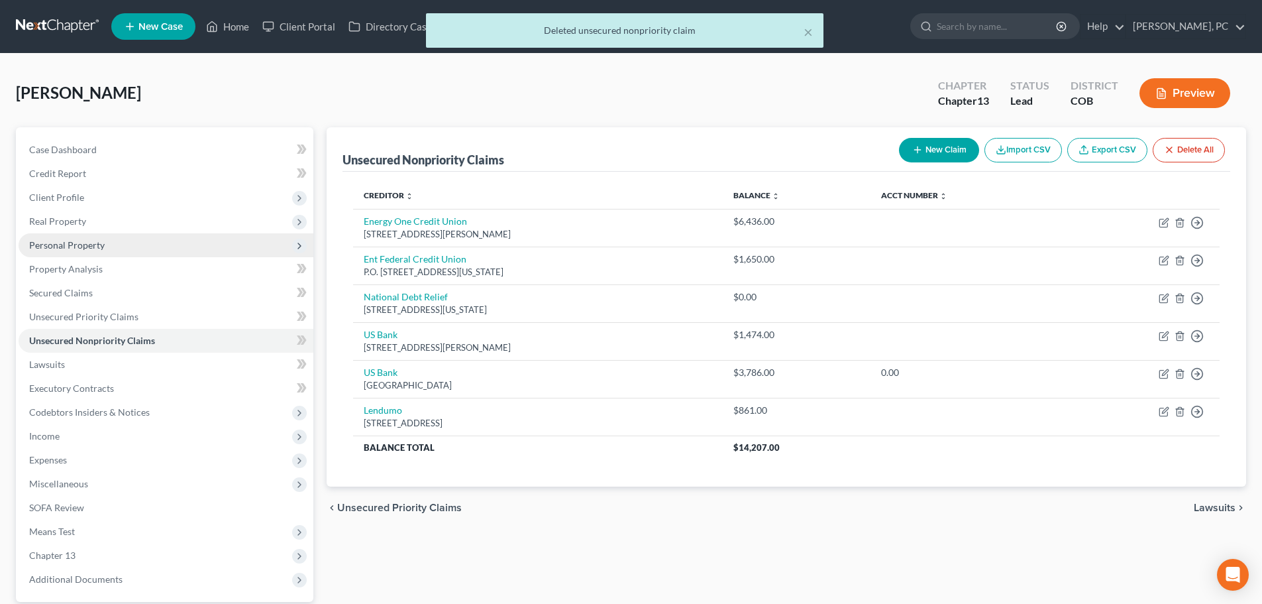
click at [90, 247] on span "Personal Property" at bounding box center [67, 244] width 76 height 11
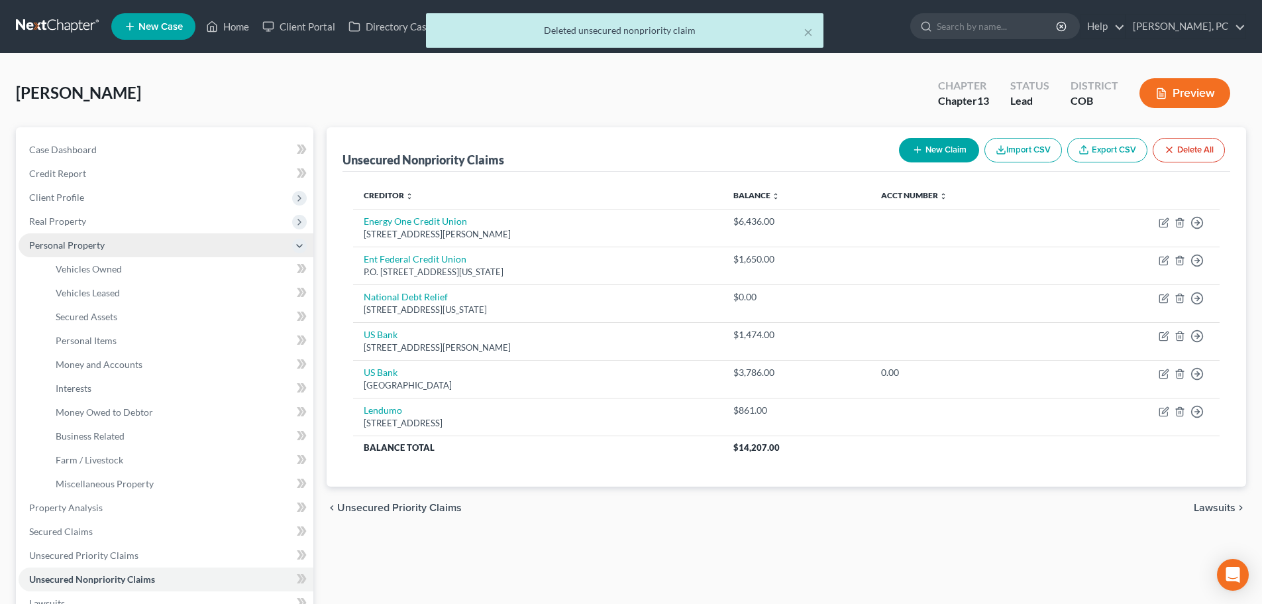
click at [74, 244] on span "Personal Property" at bounding box center [67, 244] width 76 height 11
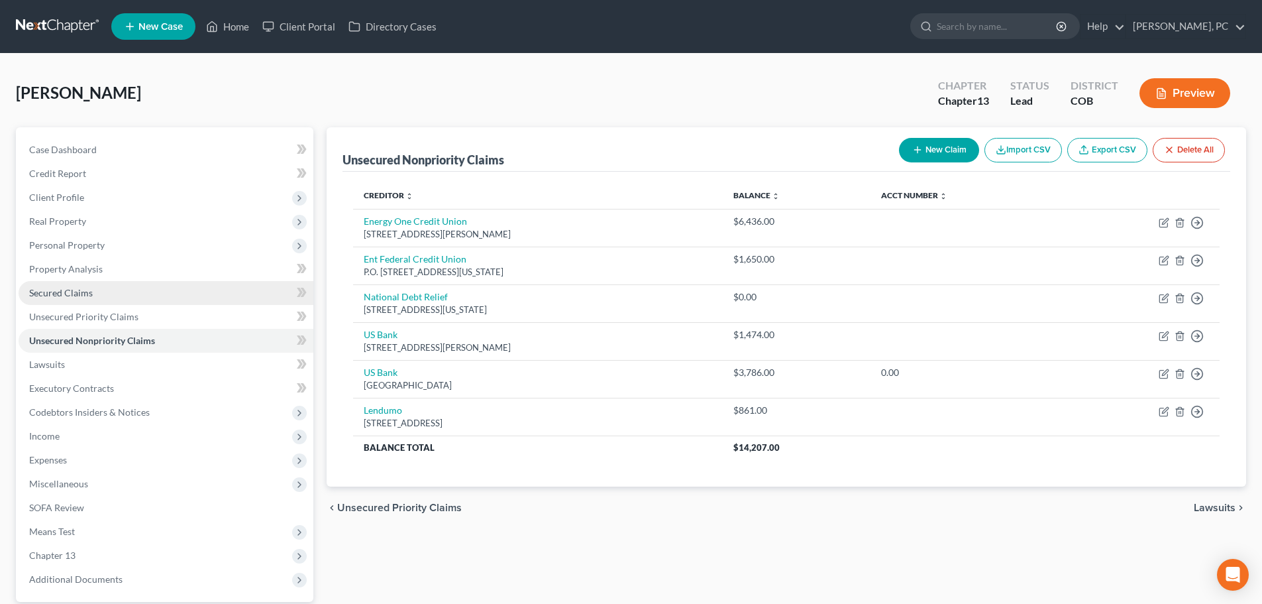
click at [68, 293] on span "Secured Claims" at bounding box center [61, 292] width 64 height 11
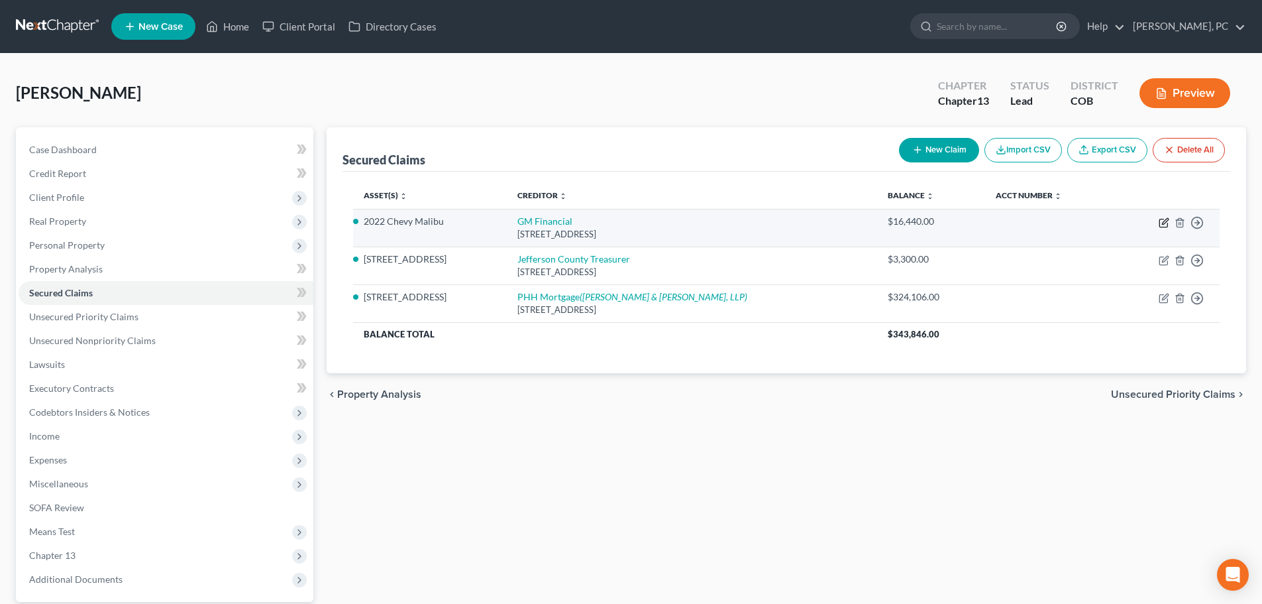
click at [1164, 222] on icon "button" at bounding box center [1164, 222] width 11 height 11
select select "45"
select select "4"
select select "0"
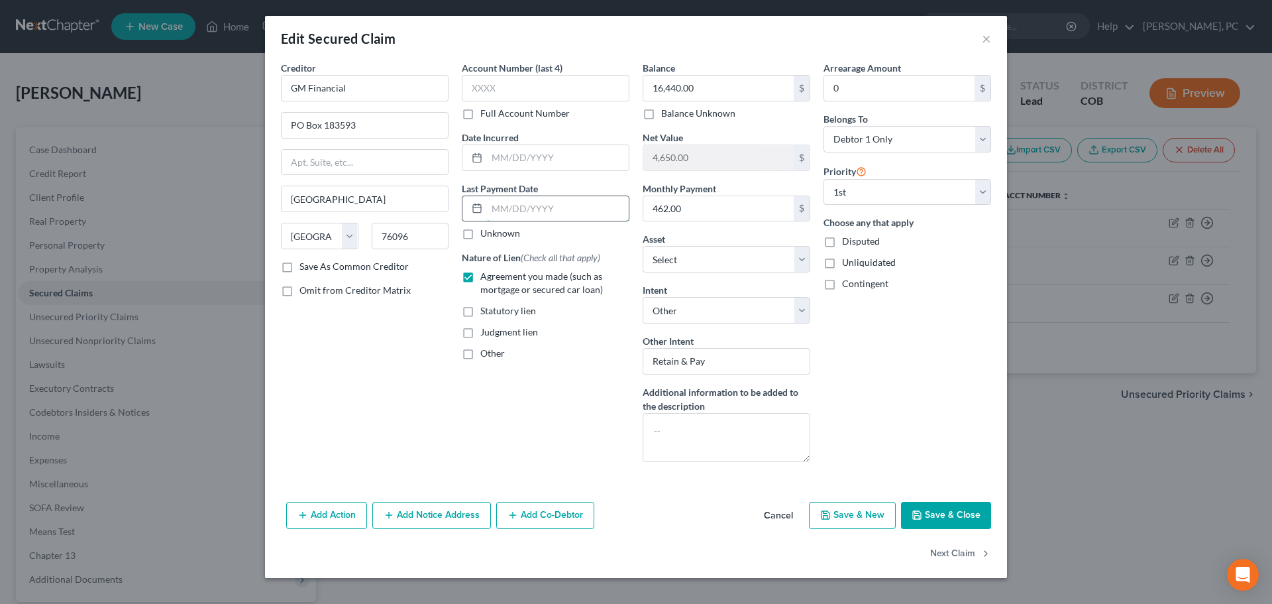
click at [531, 207] on input "text" at bounding box center [558, 208] width 142 height 25
type input "0"
type input "1"
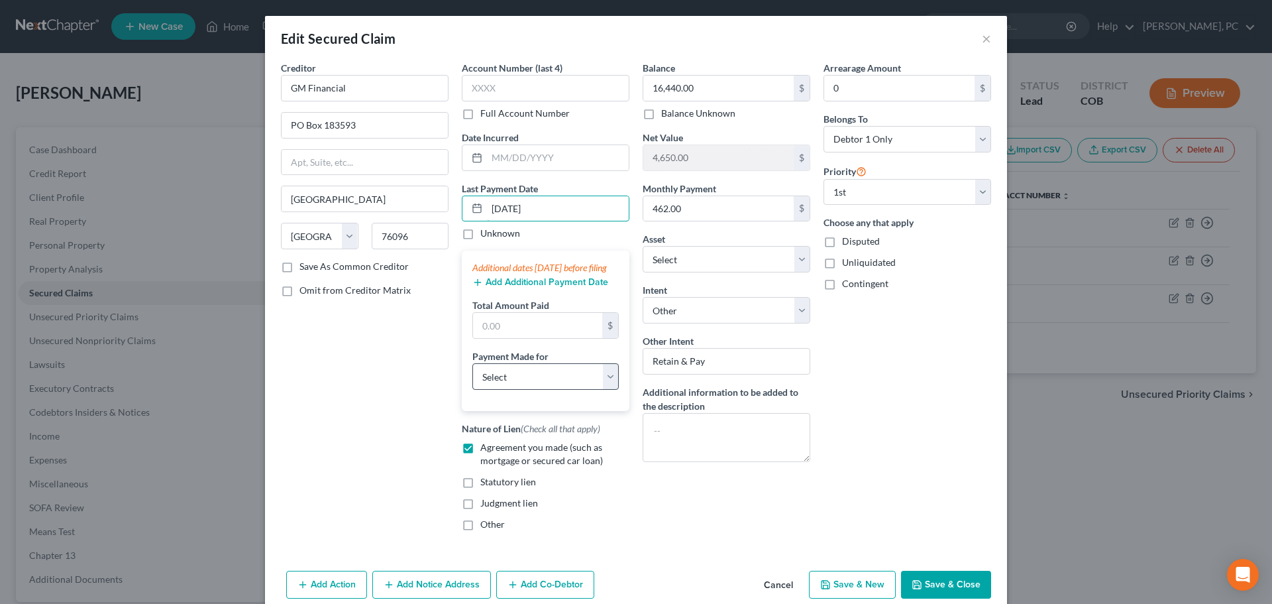
type input "[DATE]"
click at [517, 390] on select "Select Car Credit Card Loan Repayment Mortgage Other Suppliers Or Vendors" at bounding box center [545, 376] width 146 height 26
select select "0"
click at [472, 376] on select "Select Car Credit Card Loan Repayment Mortgage Other Suppliers Or Vendors" at bounding box center [545, 376] width 146 height 26
click at [498, 336] on input "text" at bounding box center [537, 325] width 129 height 25
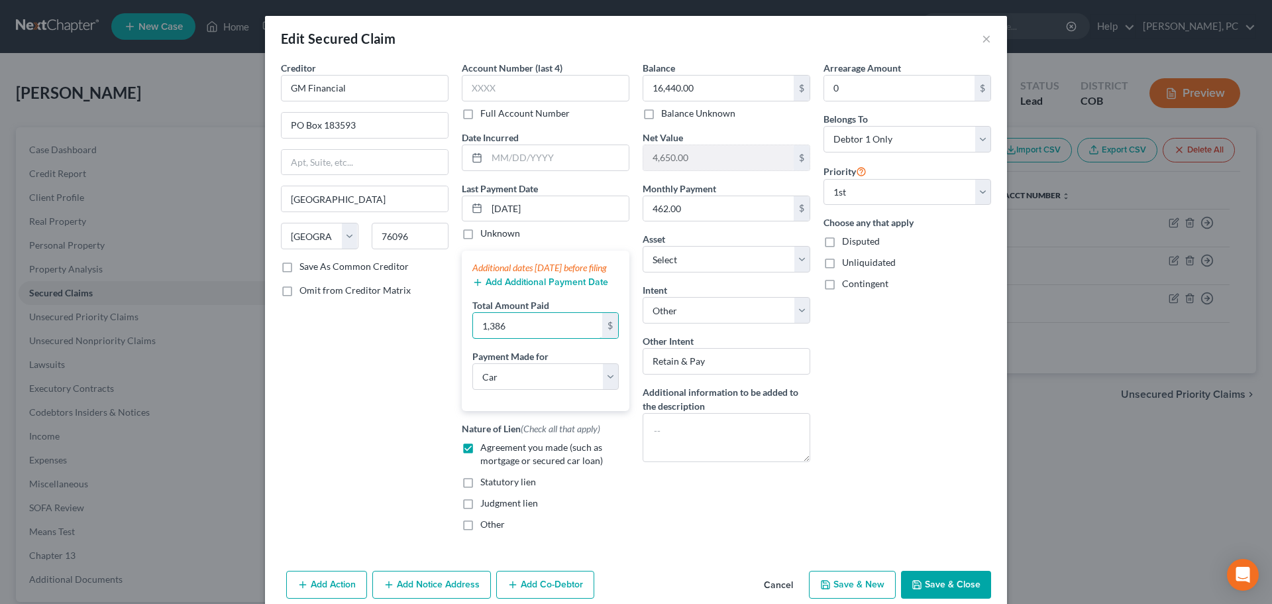
type input "1,386"
click at [955, 587] on button "Save & Close" at bounding box center [946, 584] width 90 height 28
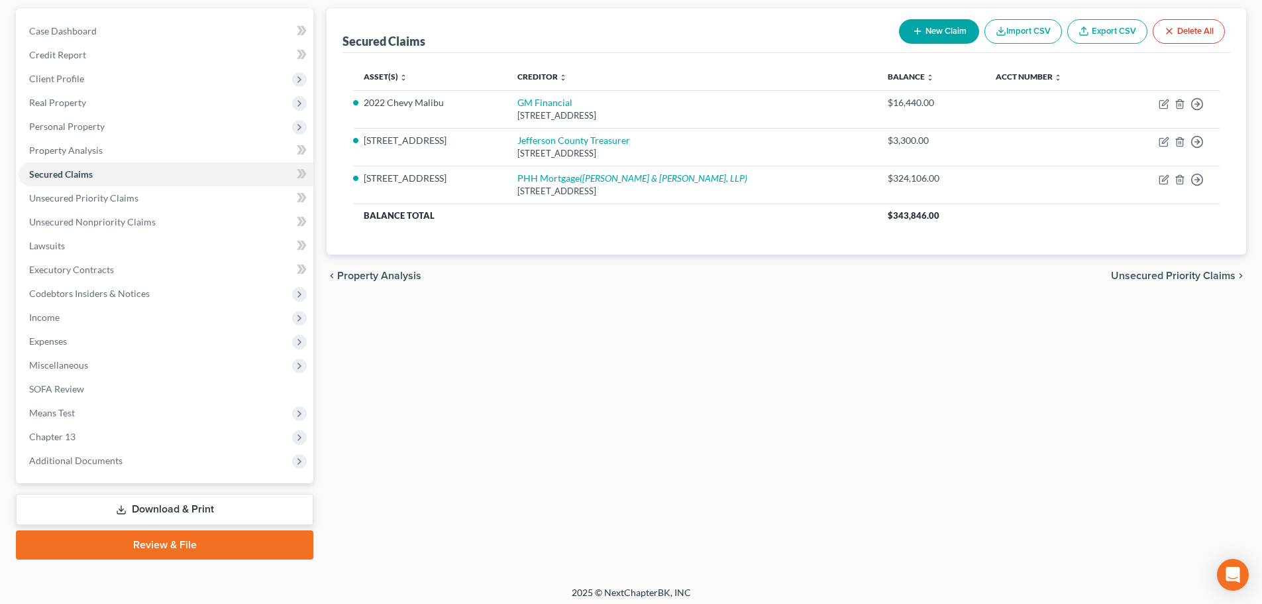
scroll to position [125, 0]
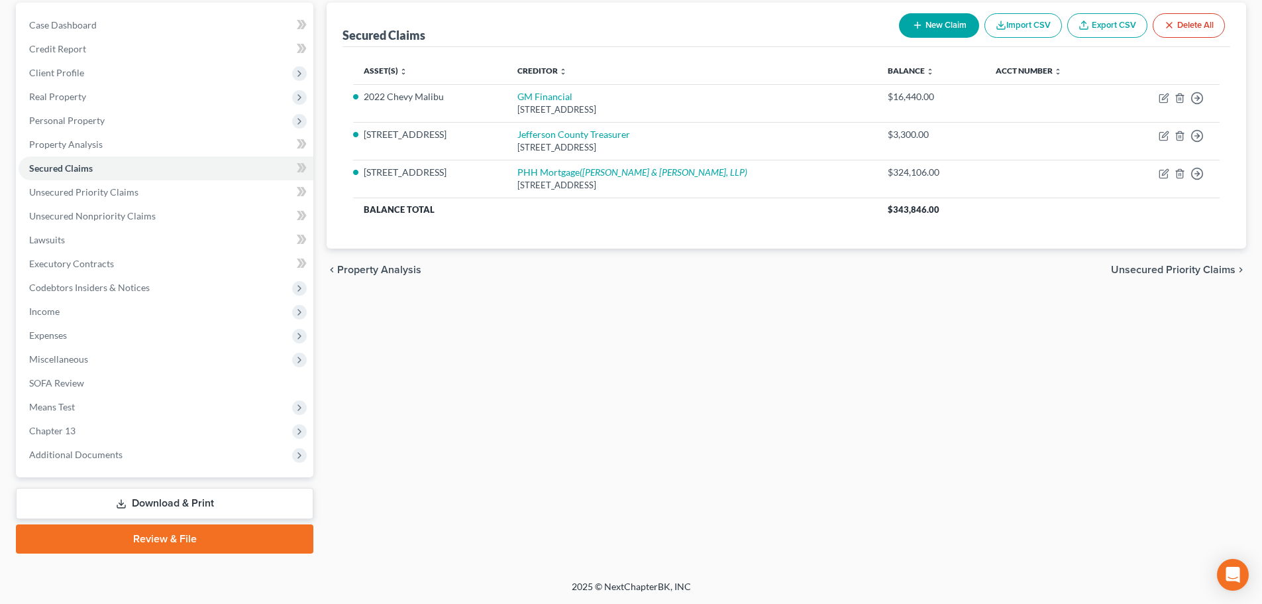
click at [190, 535] on link "Review & File" at bounding box center [164, 538] width 297 height 29
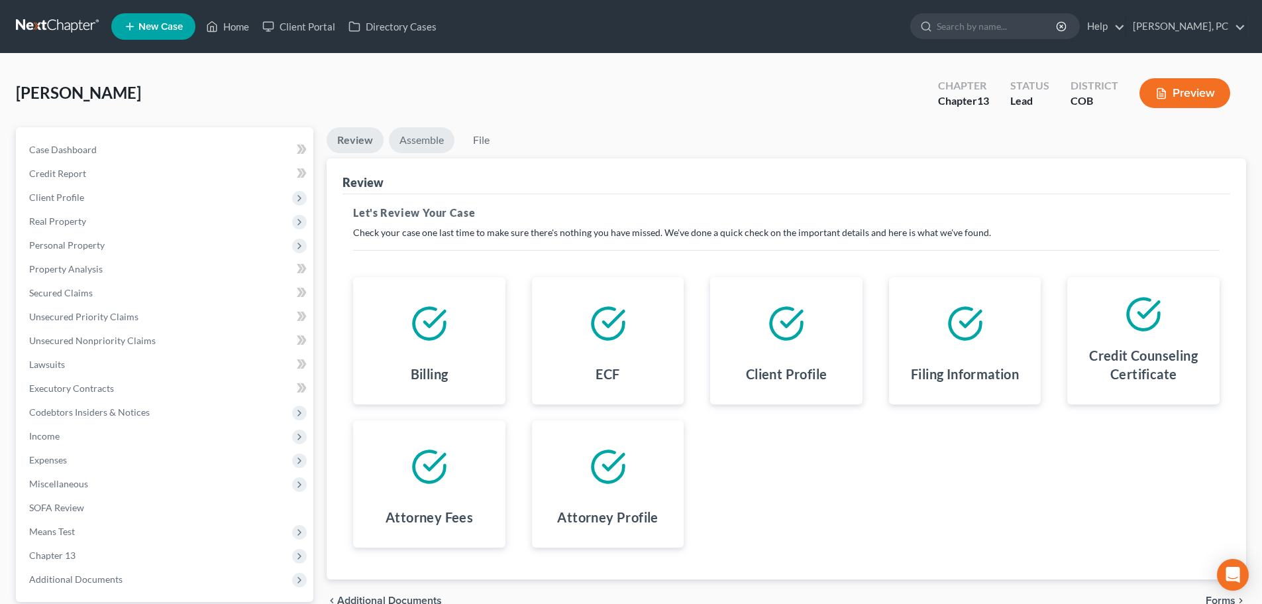
click at [429, 144] on link "Assemble" at bounding box center [422, 140] width 66 height 26
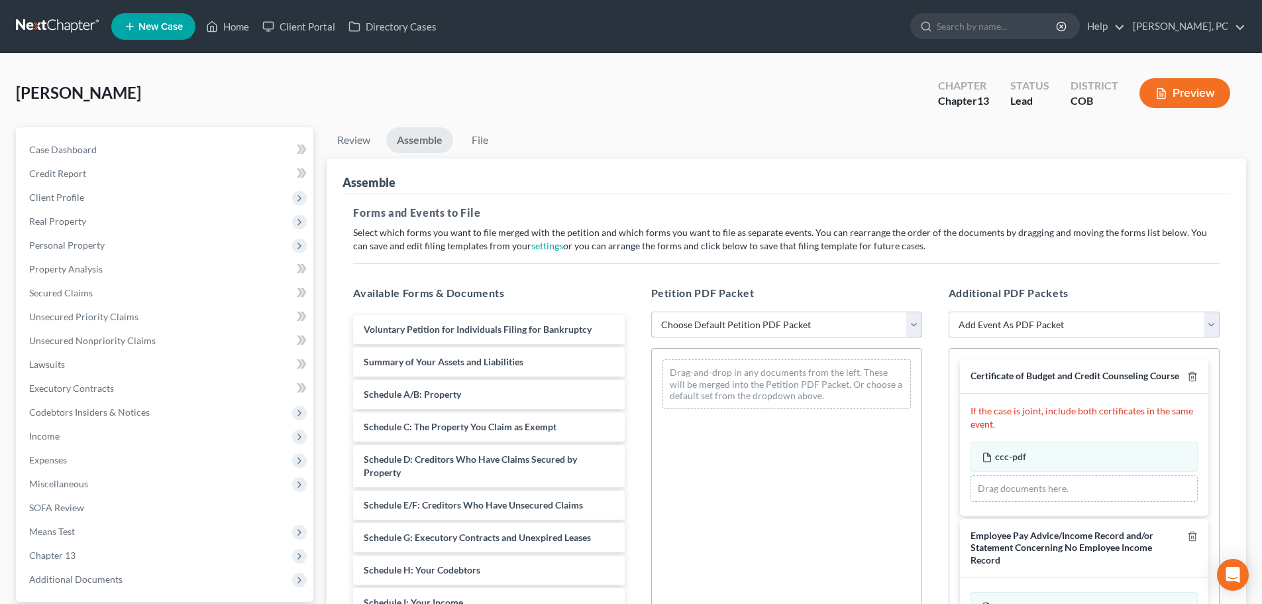
click at [808, 332] on select "Choose Default Petition PDF Packet Emergency Filing (Voluntary Petition and Cre…" at bounding box center [786, 324] width 271 height 26
select select "1"
click at [651, 311] on select "Choose Default Petition PDF Packet Emergency Filing (Voluntary Petition and Cre…" at bounding box center [786, 324] width 271 height 26
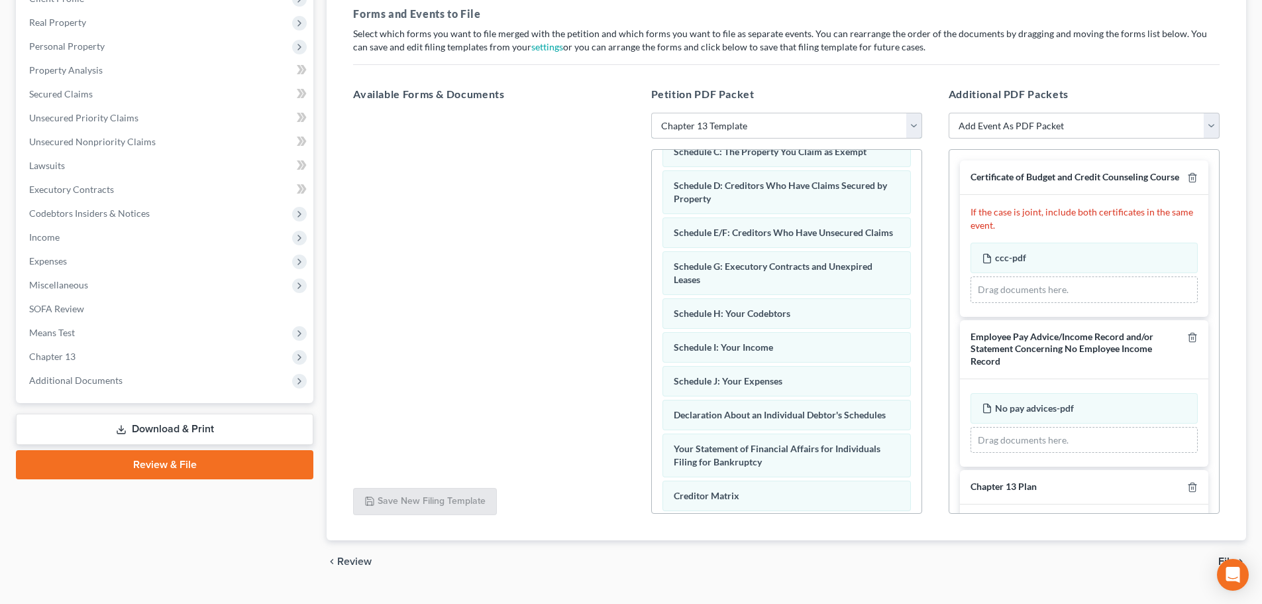
scroll to position [119, 0]
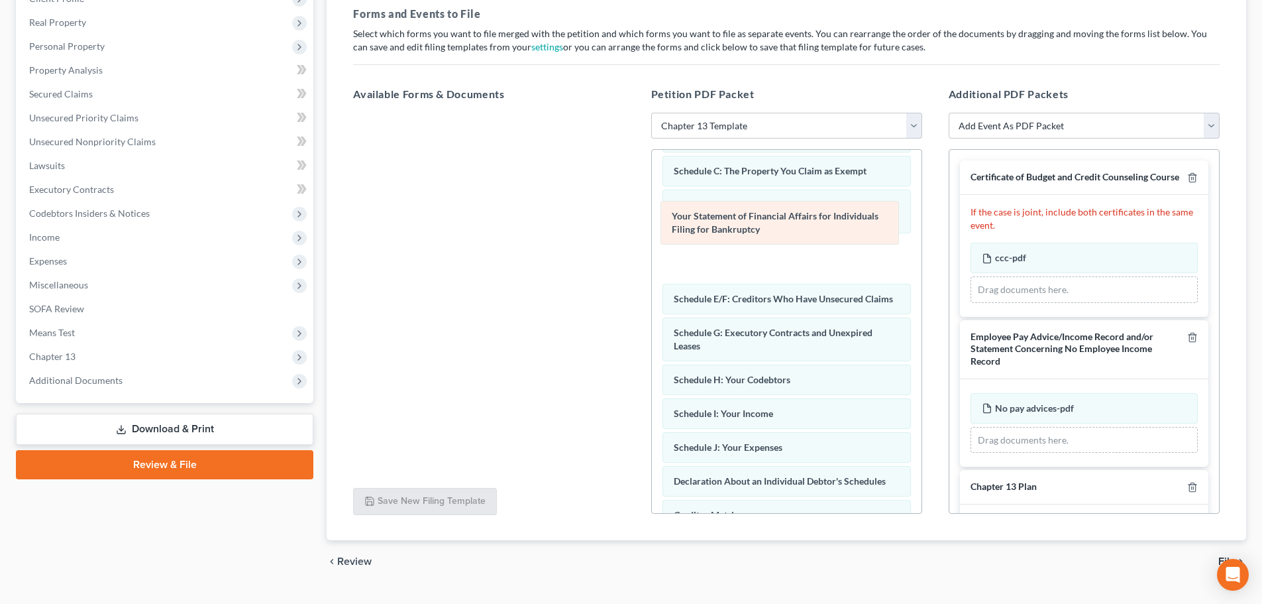
drag, startPoint x: 773, startPoint y: 480, endPoint x: 778, endPoint y: 195, distance: 284.3
click at [776, 197] on div "Your Statement of Financial Affairs for Individuals Filing for Bankruptcy Volun…" at bounding box center [787, 352] width 270 height 644
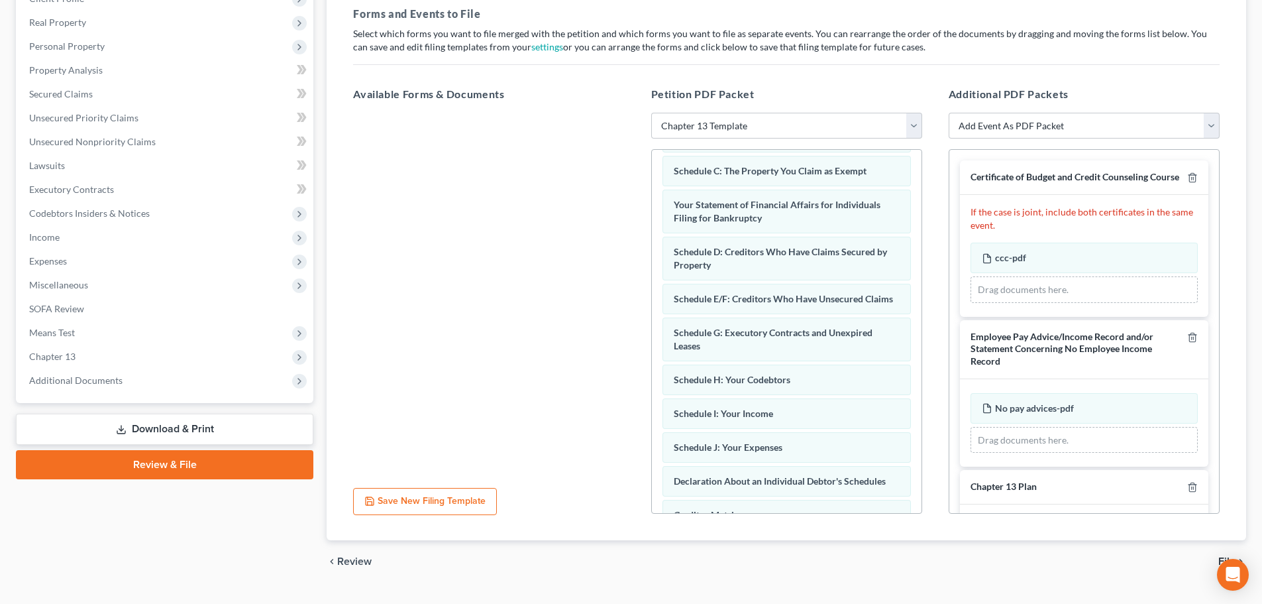
scroll to position [0, 0]
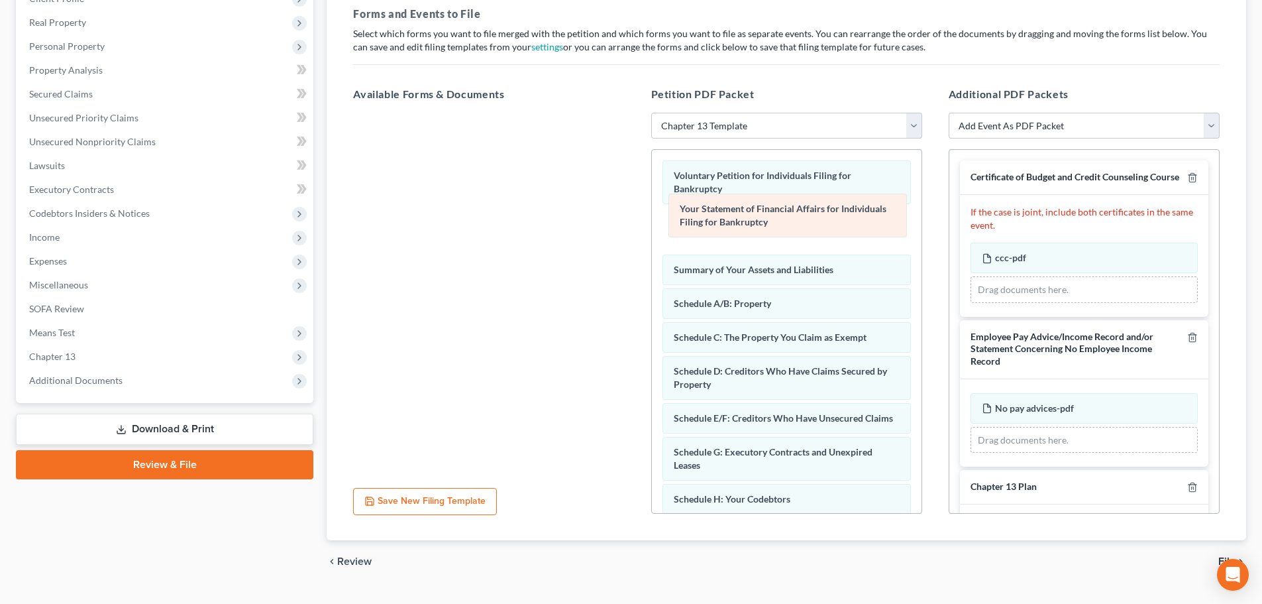
drag, startPoint x: 717, startPoint y: 333, endPoint x: 723, endPoint y: 220, distance: 113.4
click at [723, 220] on div "Your Statement of Financial Affairs for Individuals Filing for Bankruptcy Volun…" at bounding box center [787, 472] width 270 height 644
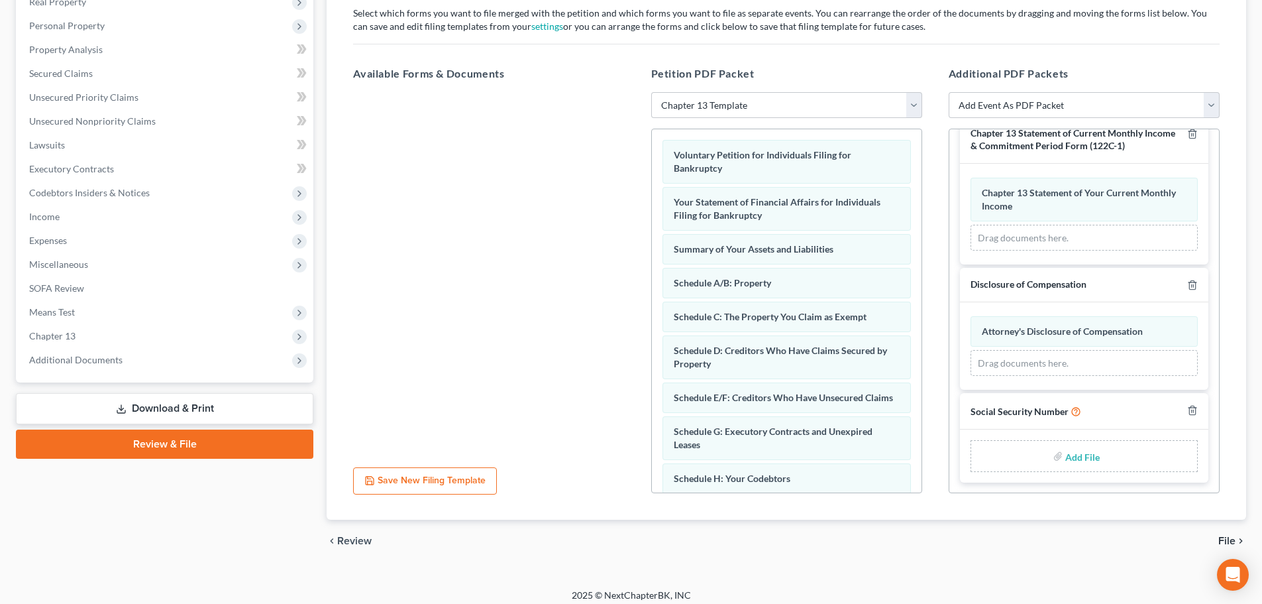
scroll to position [228, 0]
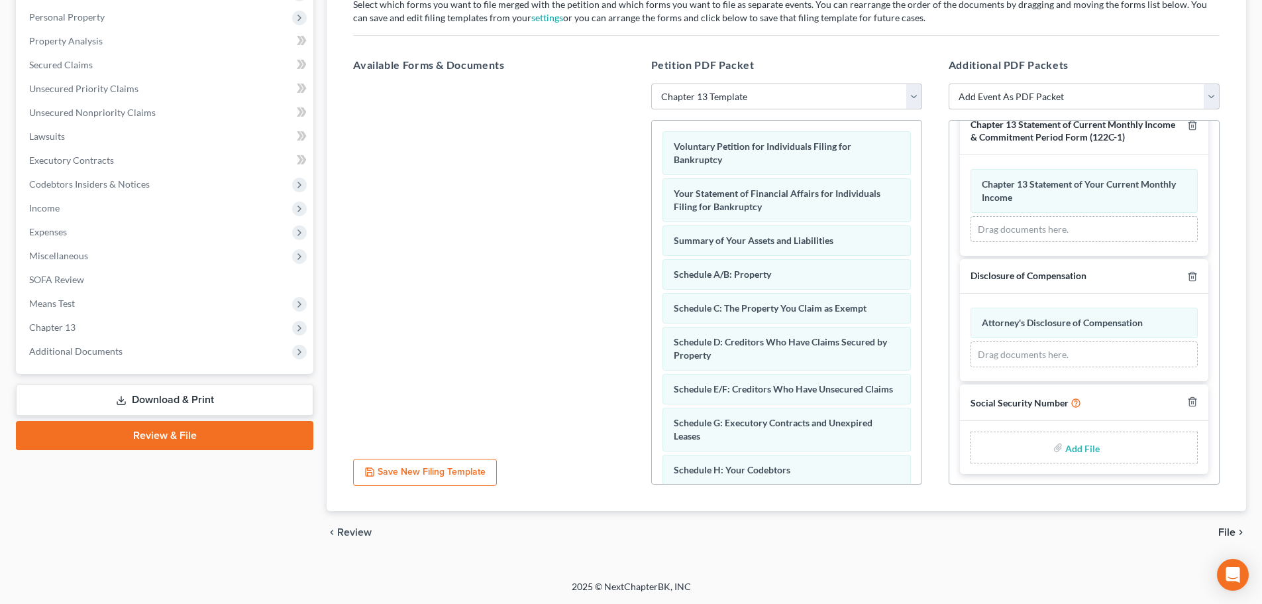
click at [1073, 447] on input "file" at bounding box center [1081, 447] width 32 height 24
type input "C:\fakepath\Social Security Number.pdf"
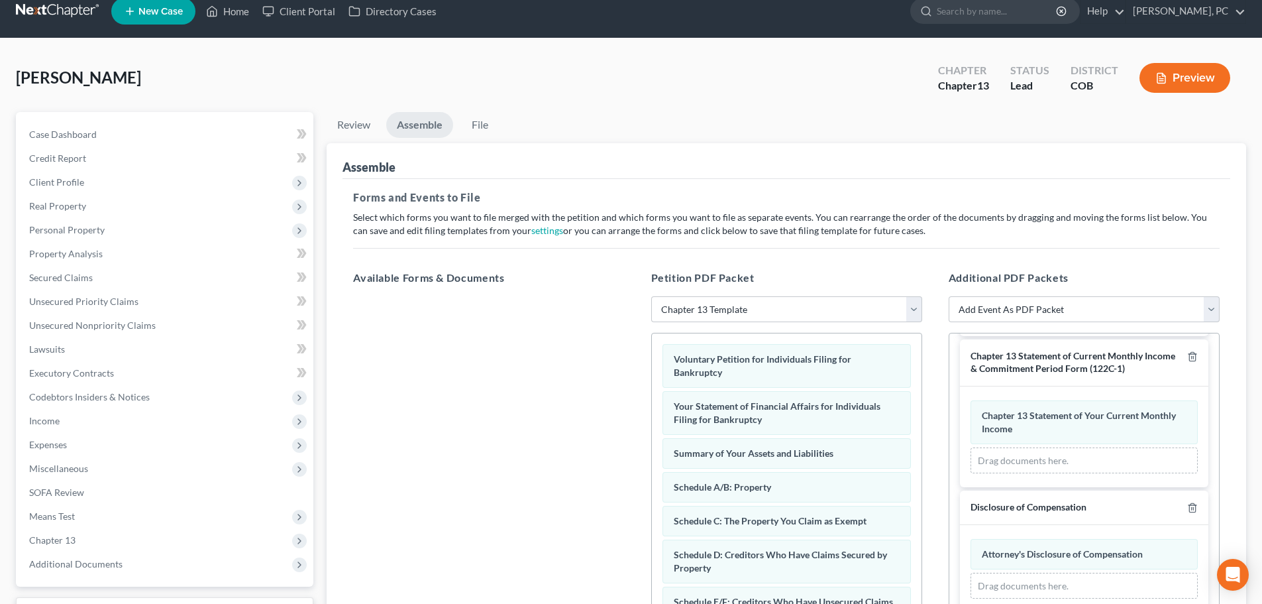
scroll to position [452, 0]
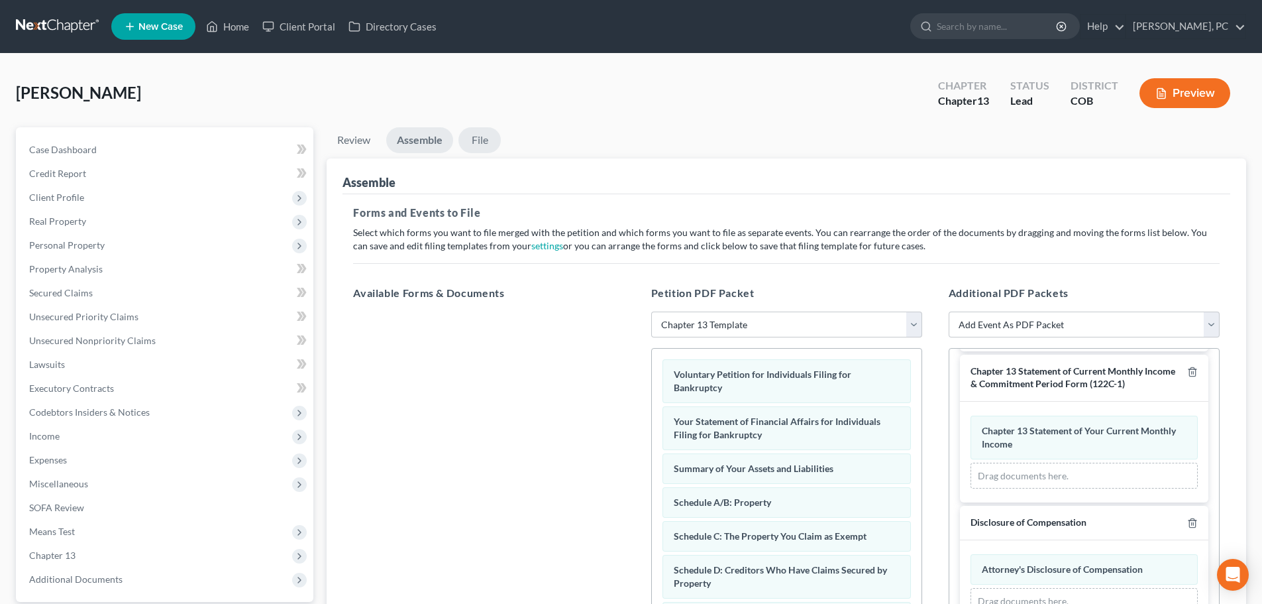
click at [481, 141] on link "File" at bounding box center [479, 140] width 42 height 26
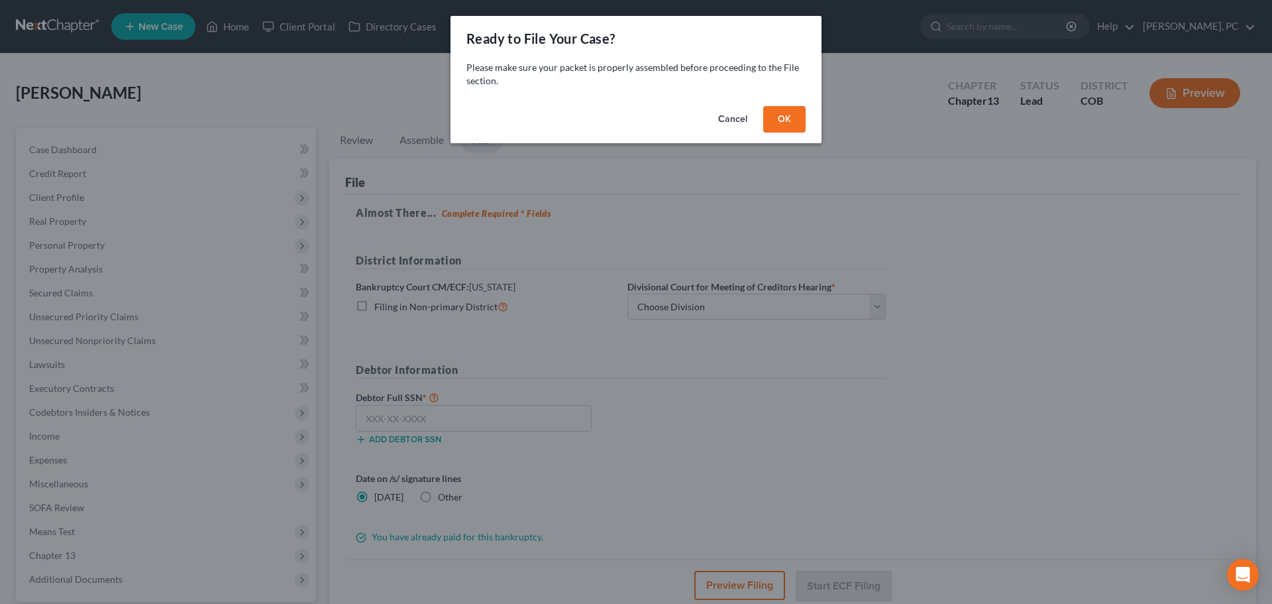
click at [784, 117] on button "OK" at bounding box center [784, 119] width 42 height 26
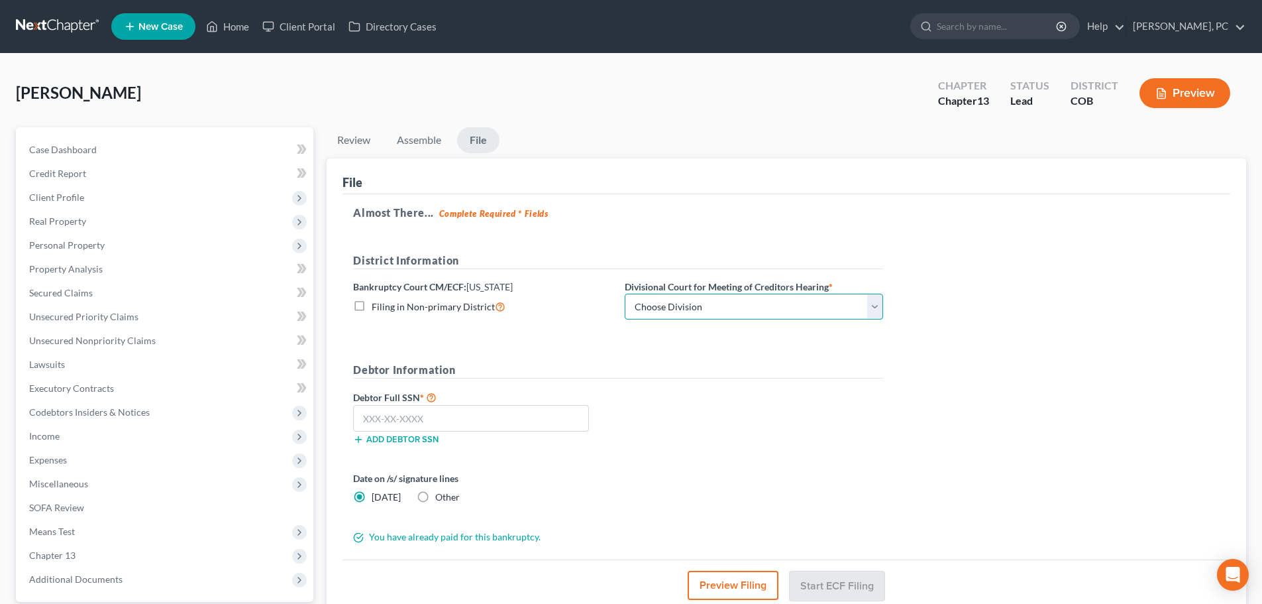
click at [644, 307] on select "Choose Division [GEOGRAPHIC_DATA]" at bounding box center [754, 306] width 258 height 26
select select "0"
click at [625, 293] on select "Choose Division [GEOGRAPHIC_DATA]" at bounding box center [754, 306] width 258 height 26
click at [458, 415] on input "text" at bounding box center [471, 418] width 236 height 26
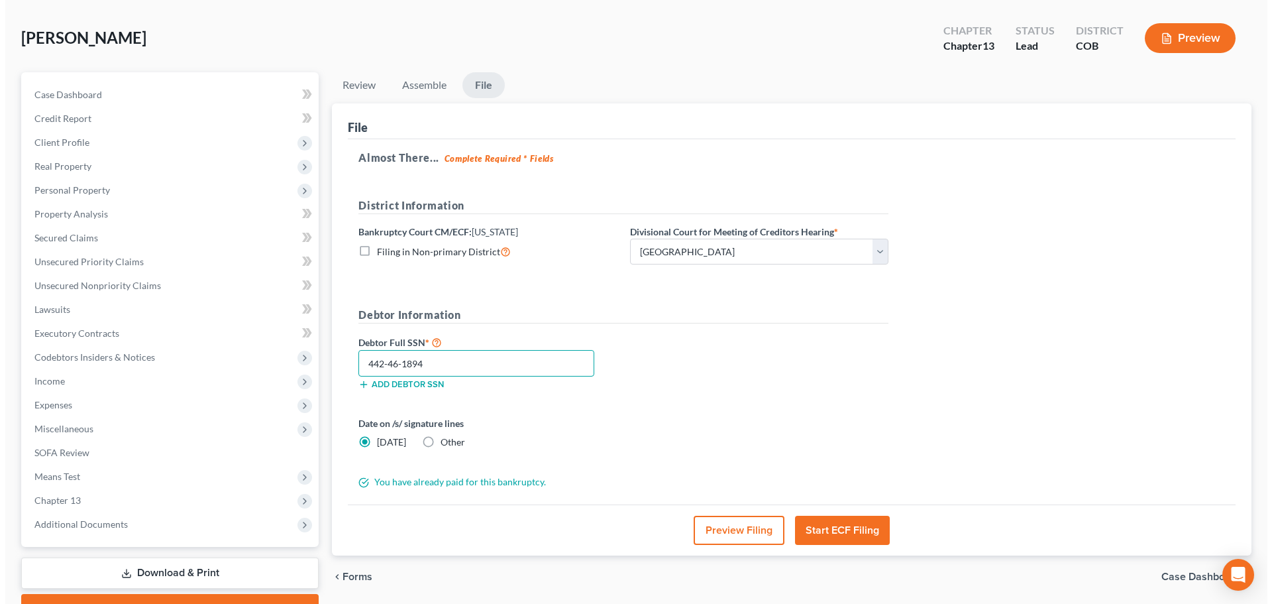
scroll to position [125, 0]
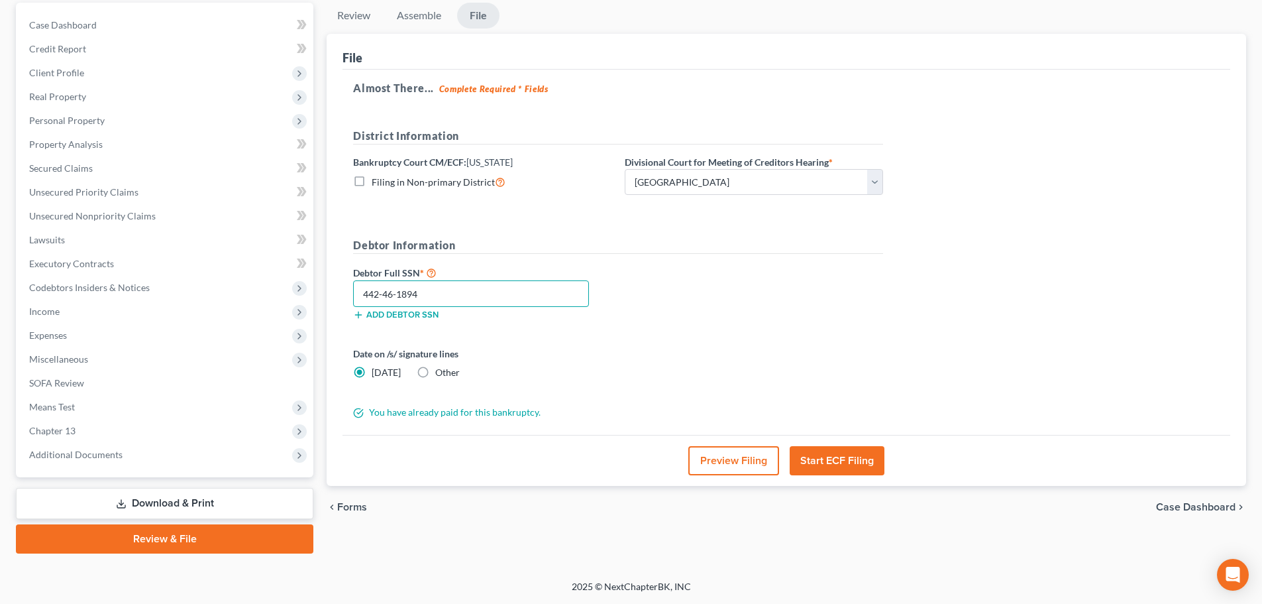
type input "442-46-1894"
click at [849, 463] on button "Start ECF Filing" at bounding box center [837, 460] width 95 height 29
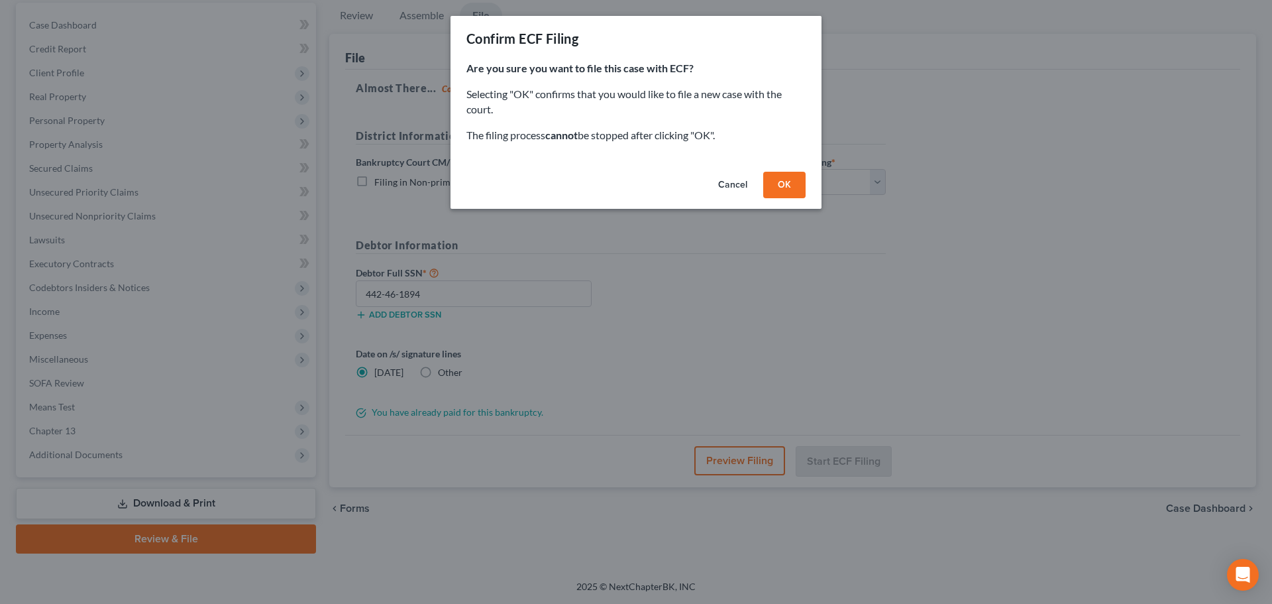
click at [778, 185] on button "OK" at bounding box center [784, 185] width 42 height 26
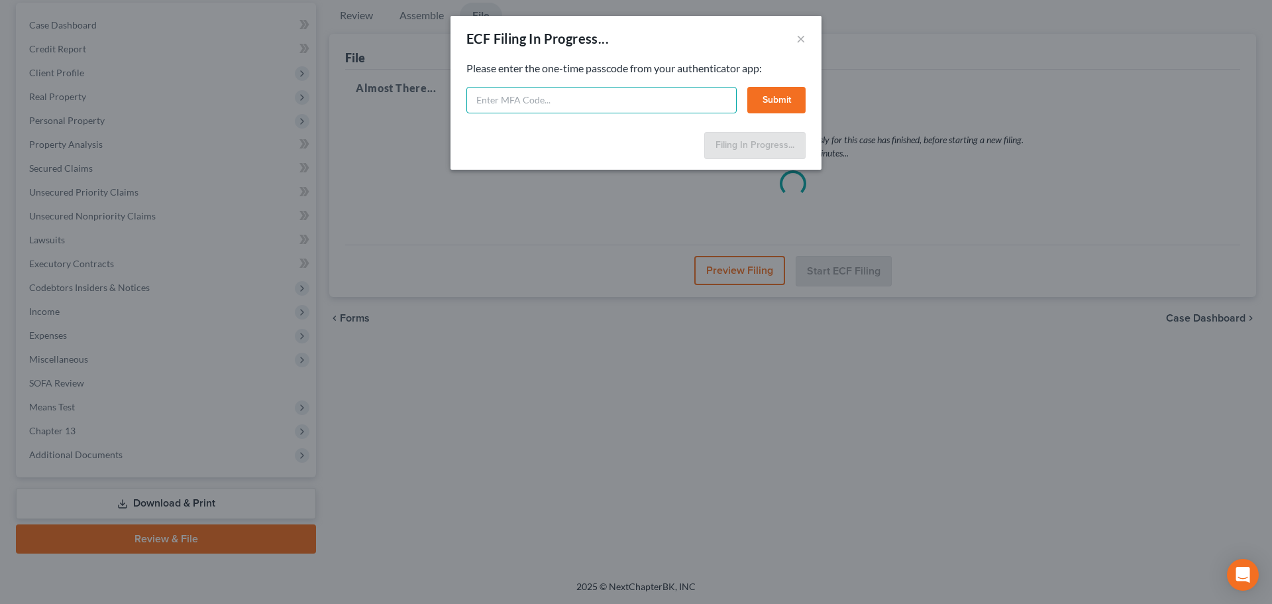
click at [556, 107] on input "text" at bounding box center [601, 100] width 270 height 26
type input "238398"
click at [791, 96] on button "Submit" at bounding box center [776, 100] width 58 height 26
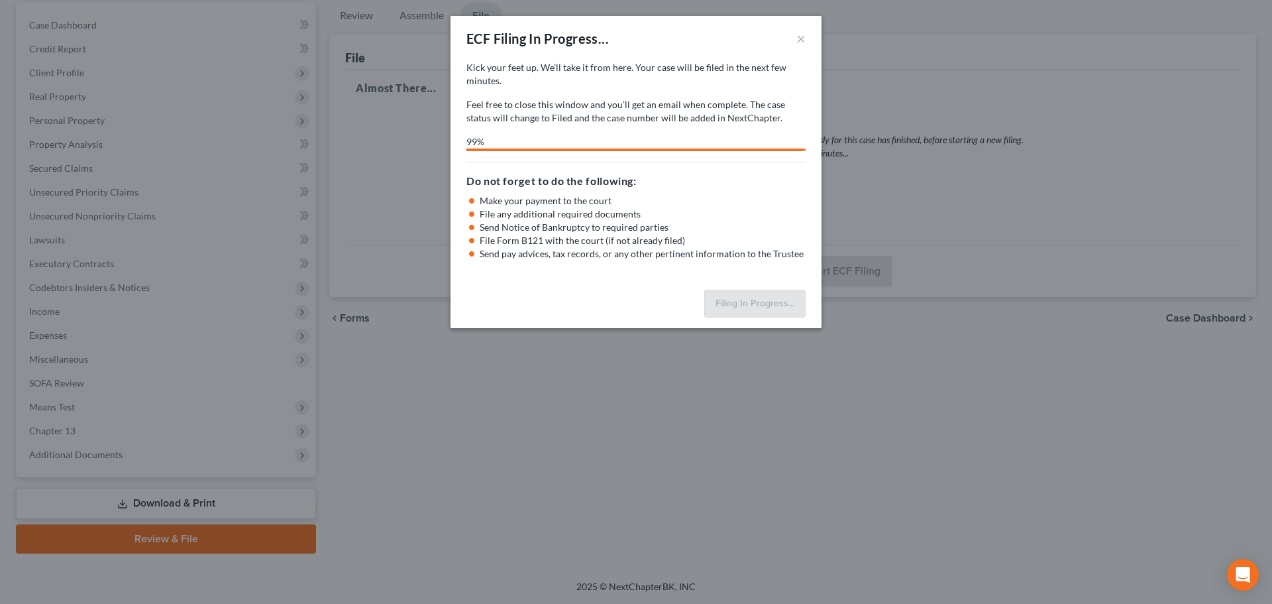
select select "0"
